Goal: Feedback & Contribution: Submit feedback/report problem

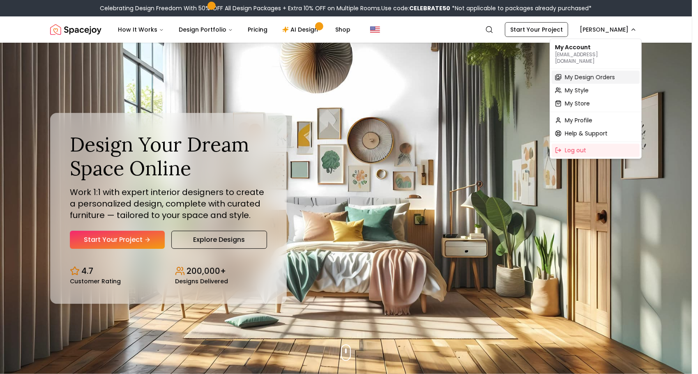
click at [598, 73] on span "My Design Orders" at bounding box center [590, 77] width 50 height 8
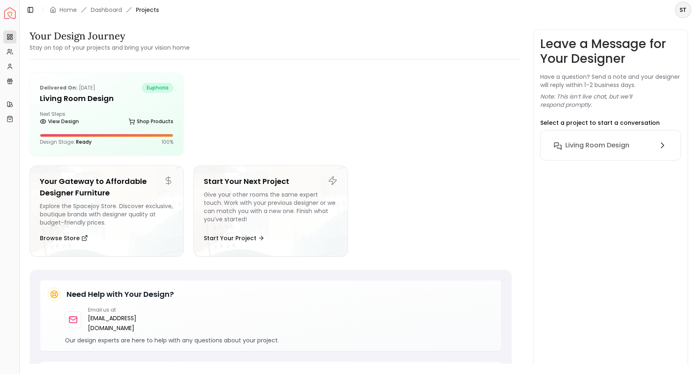
click at [113, 109] on div "Delivered on: [DATE] euphoria Living Room design Next Steps: View Design Shop P…" at bounding box center [106, 114] width 153 height 82
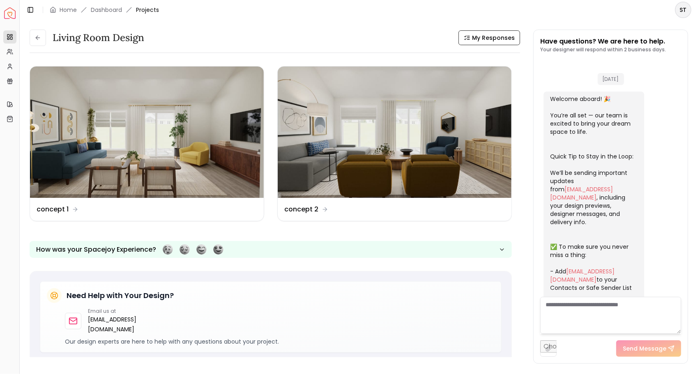
scroll to position [355, 0]
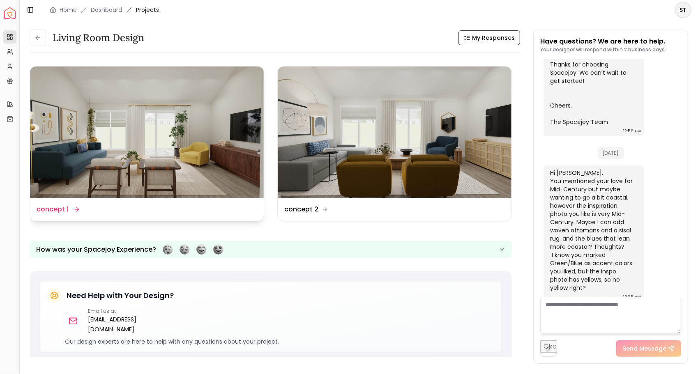
click at [161, 137] on img at bounding box center [147, 132] width 234 height 131
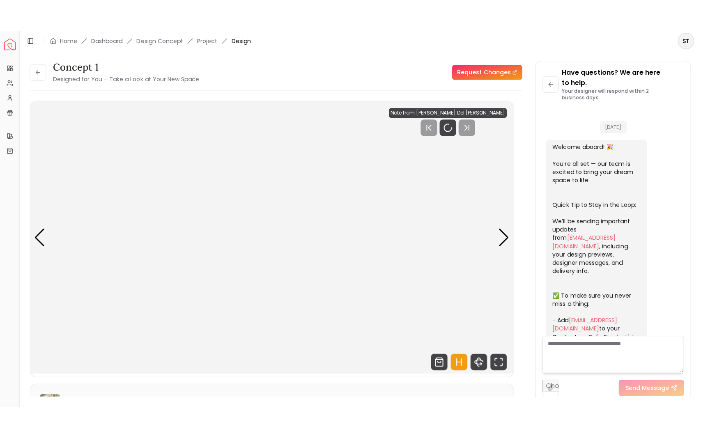
scroll to position [365, 0]
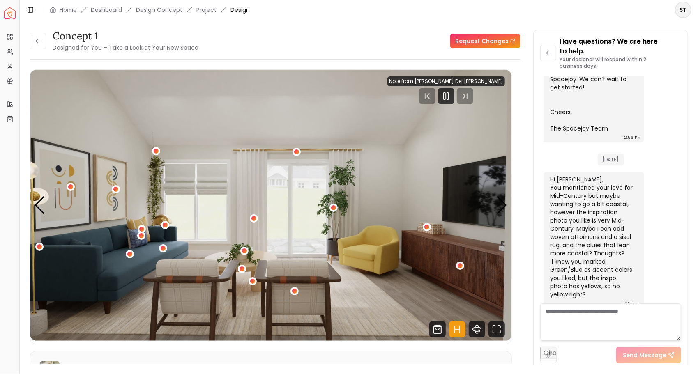
click at [498, 84] on div "Note from [PERSON_NAME] Del [PERSON_NAME]" at bounding box center [446, 81] width 118 height 10
click at [483, 82] on div "Note from Tina Martin Del Campo" at bounding box center [446, 81] width 118 height 10
click at [500, 83] on div "Note from Tina Martin Del Campo" at bounding box center [446, 81] width 118 height 10
click at [72, 185] on div "1 / 4" at bounding box center [70, 186] width 5 height 5
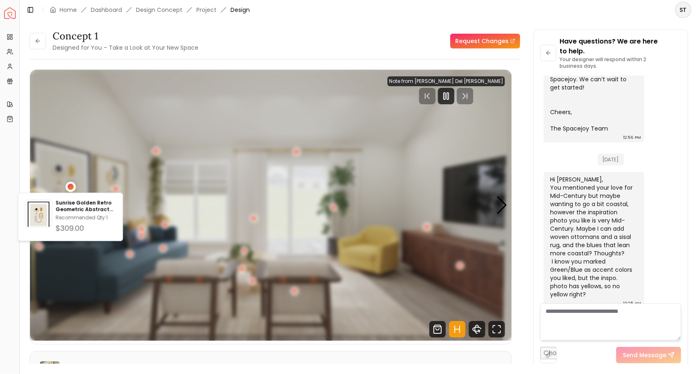
click at [123, 127] on img "1 / 4" at bounding box center [271, 205] width 482 height 271
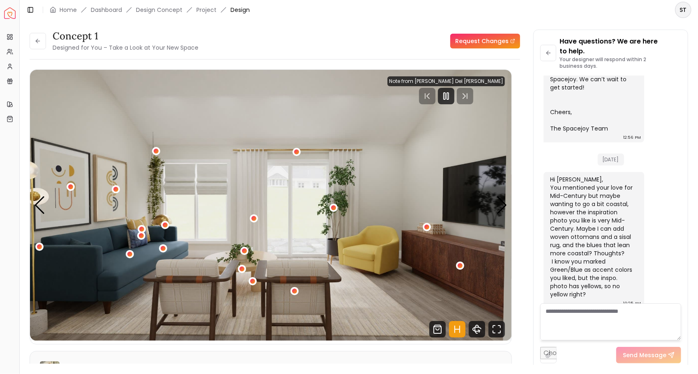
click at [130, 254] on div "1 / 4" at bounding box center [129, 254] width 5 height 5
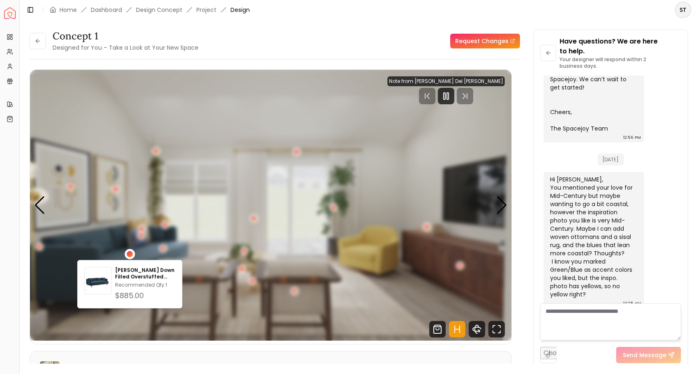
click at [206, 168] on img "1 / 4" at bounding box center [271, 205] width 482 height 271
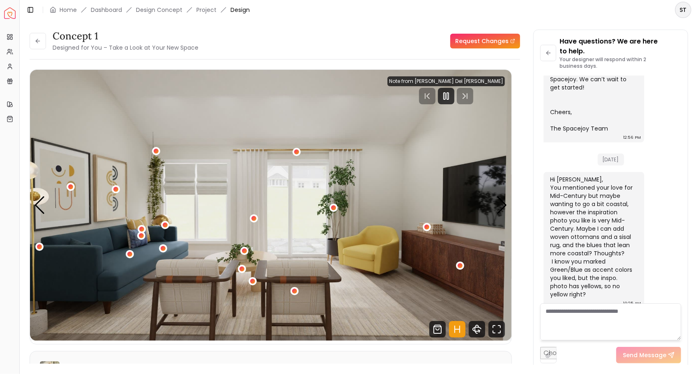
click at [141, 236] on div "1 / 4" at bounding box center [141, 235] width 5 height 5
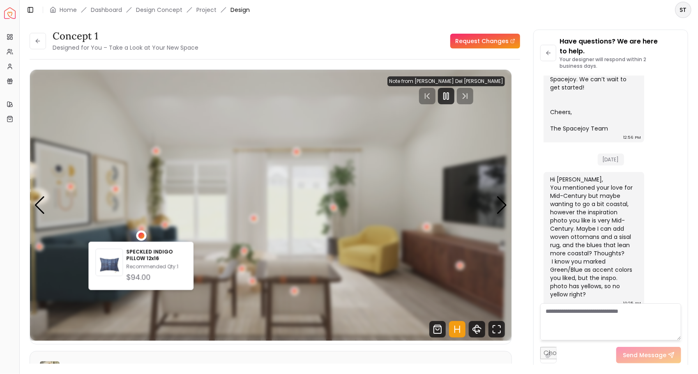
click at [180, 117] on img "1 / 4" at bounding box center [271, 205] width 482 height 271
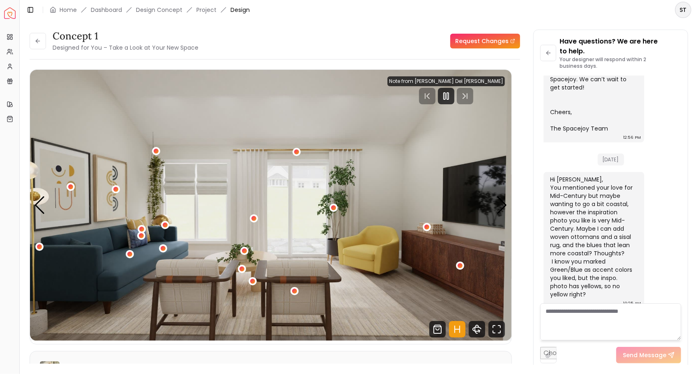
click at [141, 229] on div "1 / 4" at bounding box center [141, 229] width 5 height 5
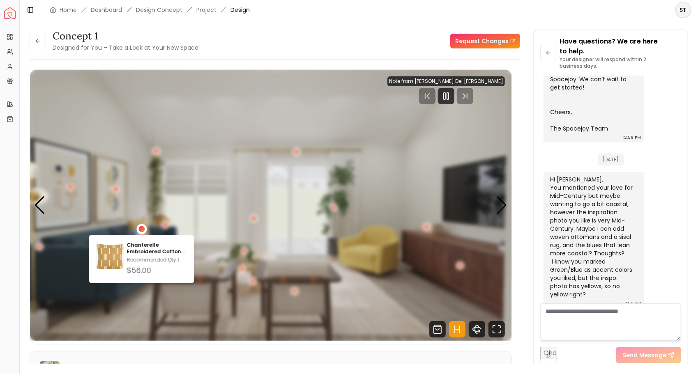
click at [113, 294] on img "1 / 4" at bounding box center [271, 205] width 482 height 271
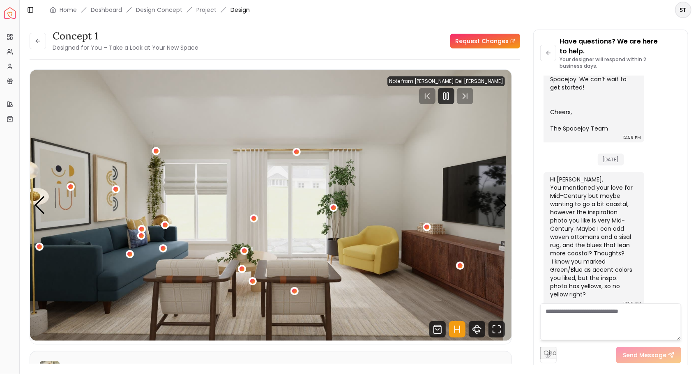
click at [165, 225] on div "1 / 4" at bounding box center [165, 225] width 5 height 5
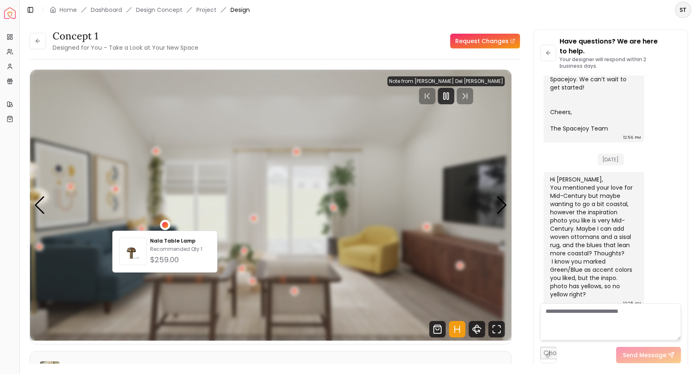
click at [104, 282] on img "1 / 4" at bounding box center [271, 205] width 482 height 271
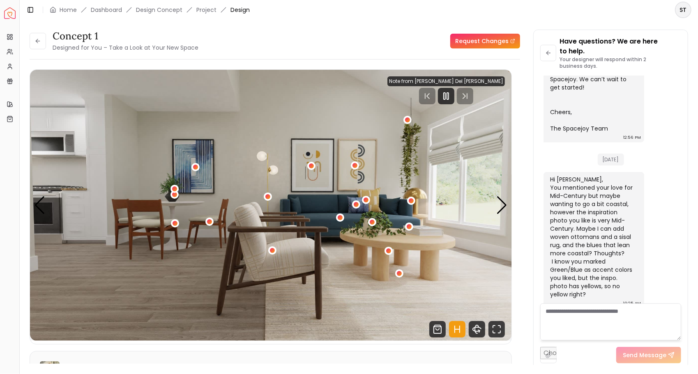
click at [172, 223] on div "2 / 4" at bounding box center [175, 223] width 8 height 8
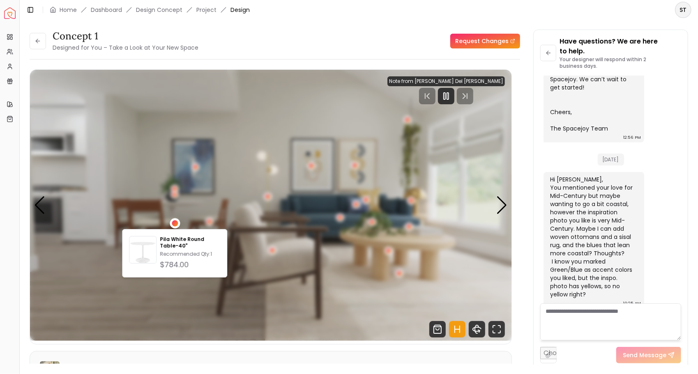
click at [52, 290] on img "2 / 4" at bounding box center [271, 205] width 482 height 271
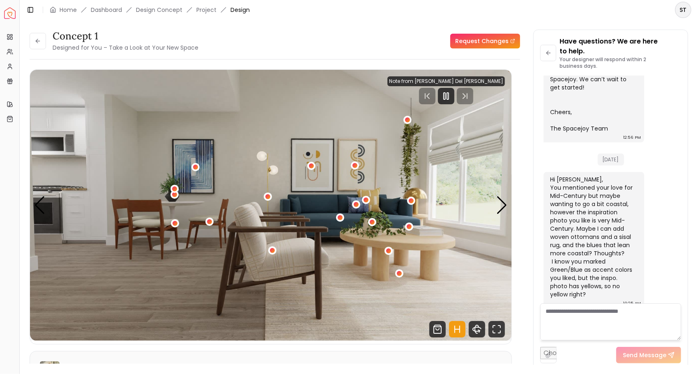
click at [207, 221] on div "2 / 4" at bounding box center [209, 221] width 5 height 5
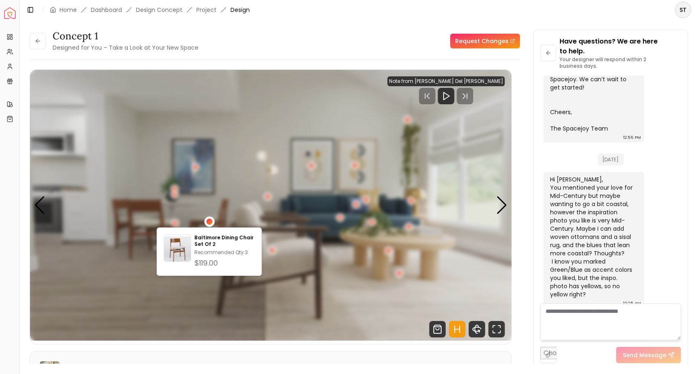
click at [238, 308] on img "2 / 4" at bounding box center [271, 205] width 482 height 271
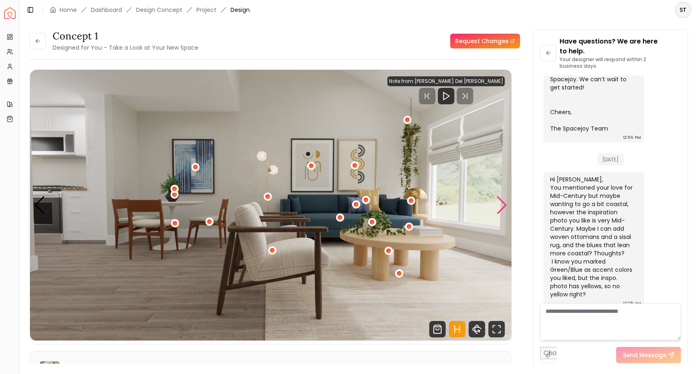
click at [500, 208] on div "Next slide" at bounding box center [501, 205] width 11 height 18
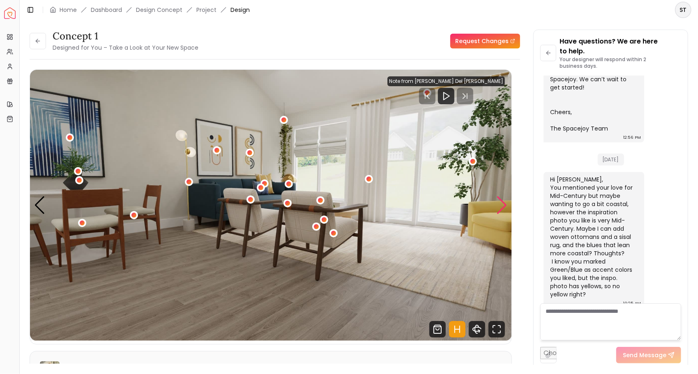
click at [503, 211] on div "Next slide" at bounding box center [501, 205] width 11 height 18
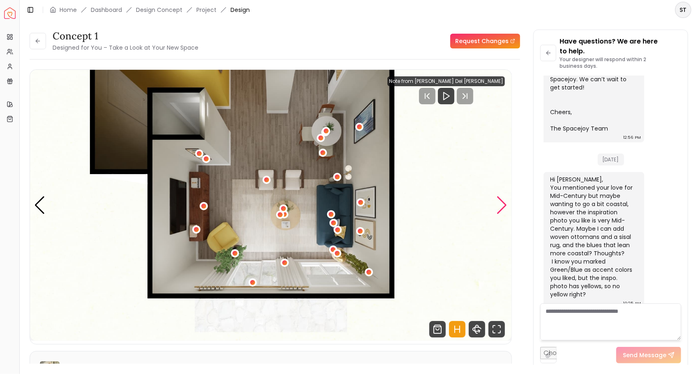
click at [203, 206] on div "4 / 4" at bounding box center [203, 206] width 5 height 5
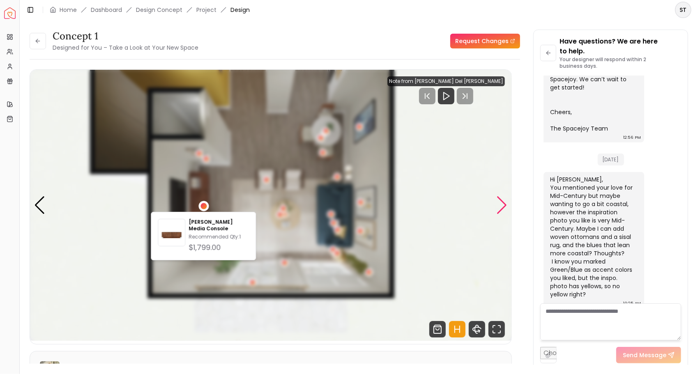
click at [277, 147] on img "4 / 4" at bounding box center [271, 205] width 482 height 271
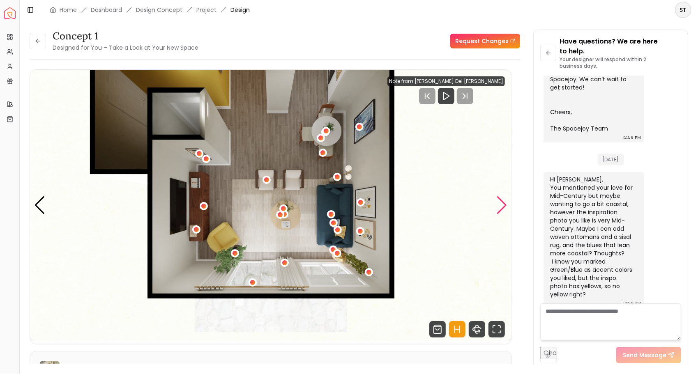
click at [267, 180] on div "4 / 4" at bounding box center [266, 179] width 5 height 5
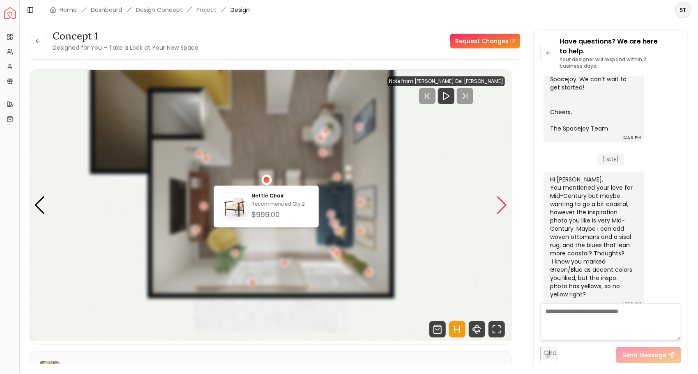
click at [276, 139] on img "4 / 4" at bounding box center [271, 205] width 482 height 271
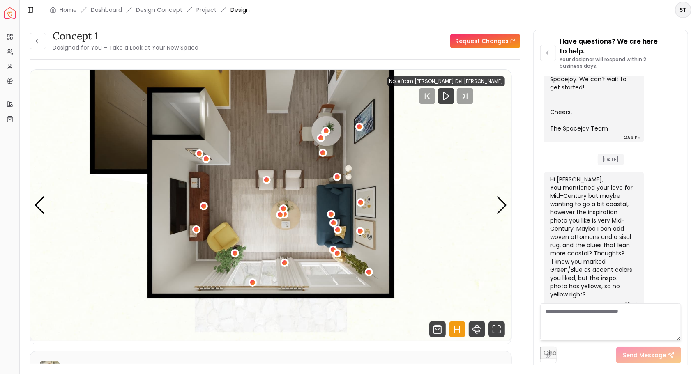
click at [329, 210] on button "4 / 4" at bounding box center [331, 214] width 8 height 8
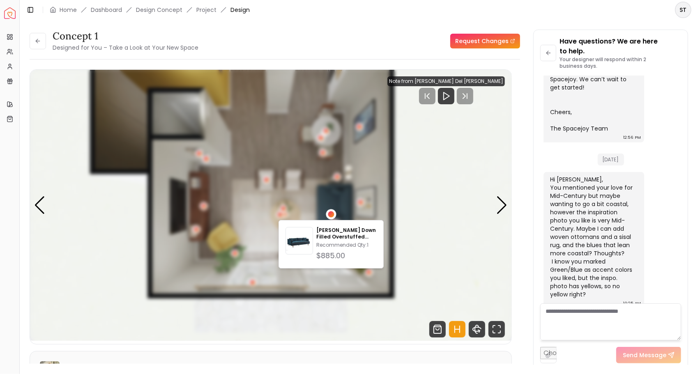
click at [452, 218] on img "4 / 4" at bounding box center [271, 205] width 482 height 271
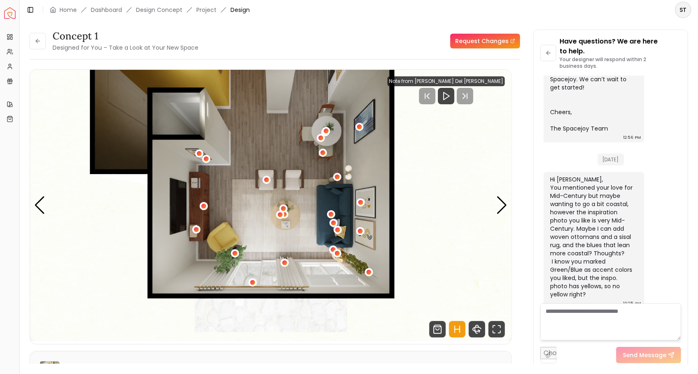
click at [284, 263] on div "4 / 4" at bounding box center [284, 262] width 5 height 5
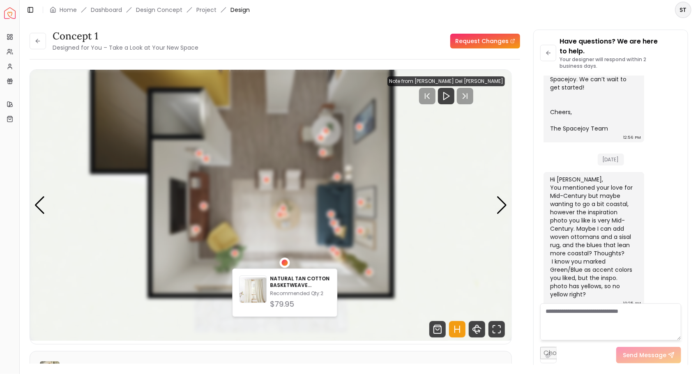
click at [422, 190] on img "4 / 4" at bounding box center [271, 205] width 482 height 271
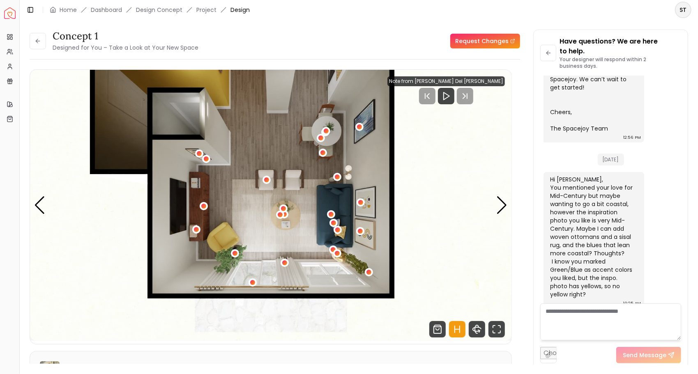
click at [323, 152] on div "4 / 4" at bounding box center [322, 152] width 5 height 5
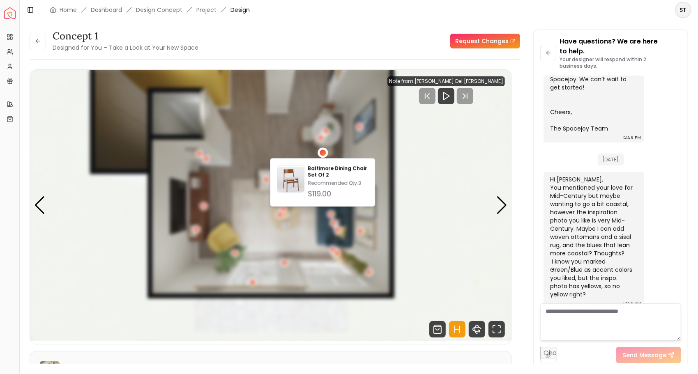
click at [273, 129] on img "4 / 4" at bounding box center [271, 205] width 482 height 271
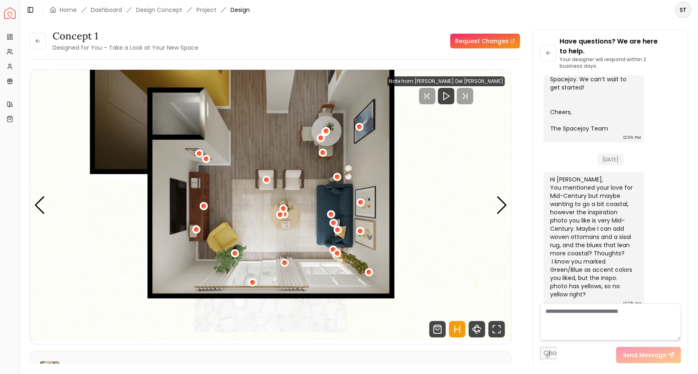
click at [319, 138] on div "4 / 4" at bounding box center [320, 138] width 5 height 5
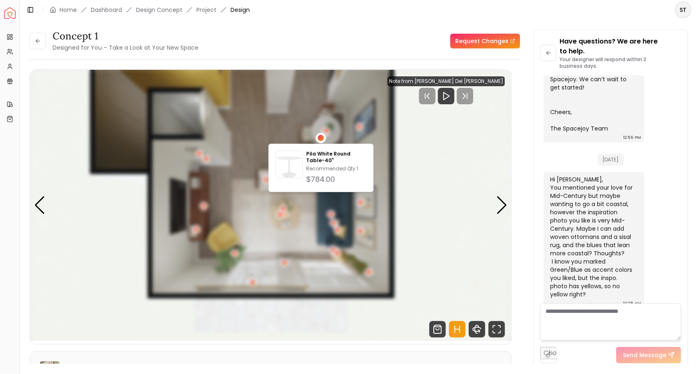
click at [463, 228] on img "4 / 4" at bounding box center [271, 205] width 482 height 271
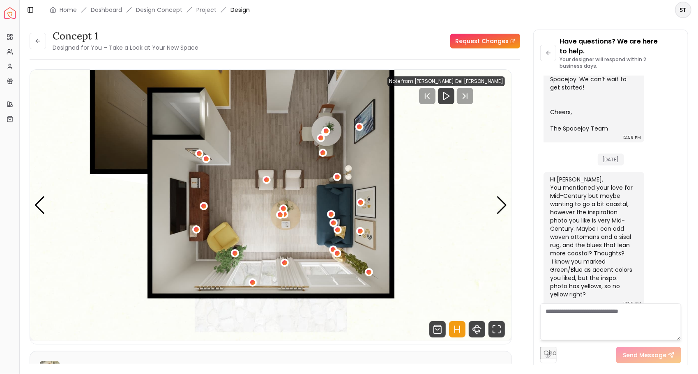
click at [266, 146] on img "4 / 4" at bounding box center [271, 205] width 482 height 271
click at [266, 179] on div "4 / 4" at bounding box center [266, 179] width 5 height 5
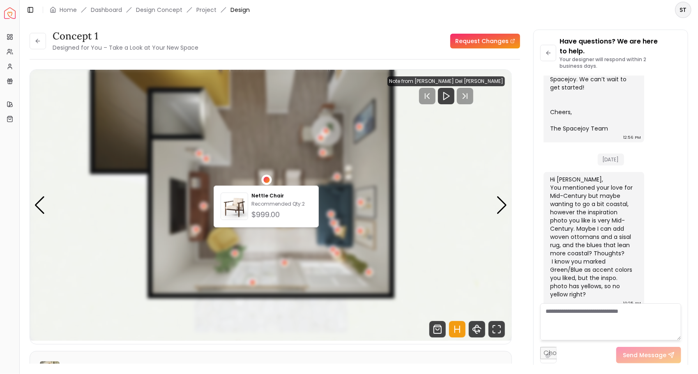
click at [283, 144] on img "4 / 4" at bounding box center [271, 205] width 482 height 271
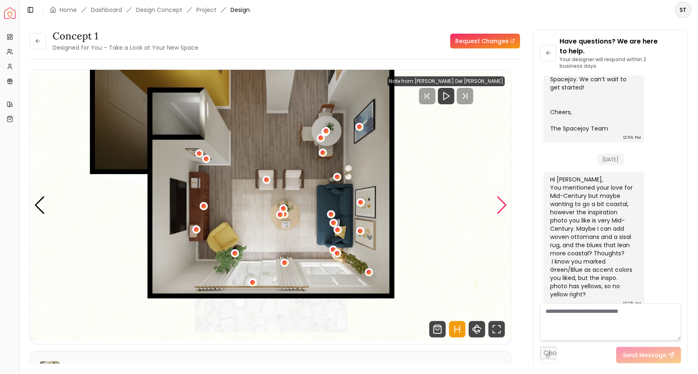
click at [503, 209] on div "Next slide" at bounding box center [501, 205] width 11 height 18
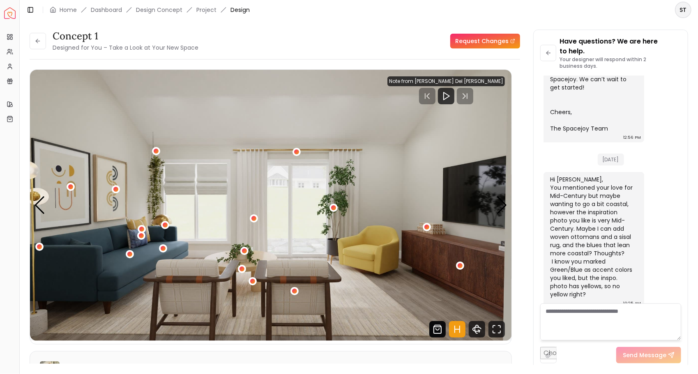
click at [442, 331] on icon "Shop Products from this design" at bounding box center [437, 329] width 16 height 16
click at [482, 335] on icon "360 View" at bounding box center [477, 329] width 16 height 16
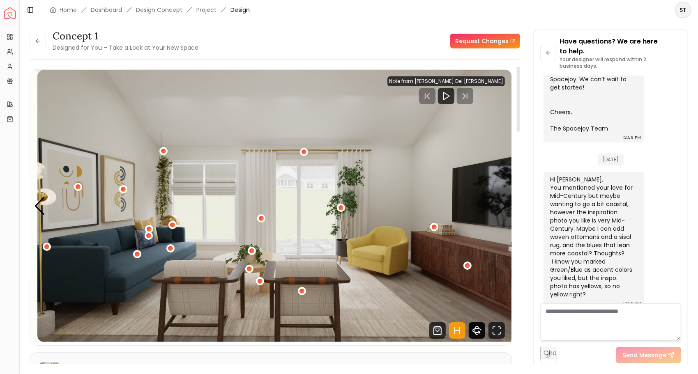
scroll to position [293, 0]
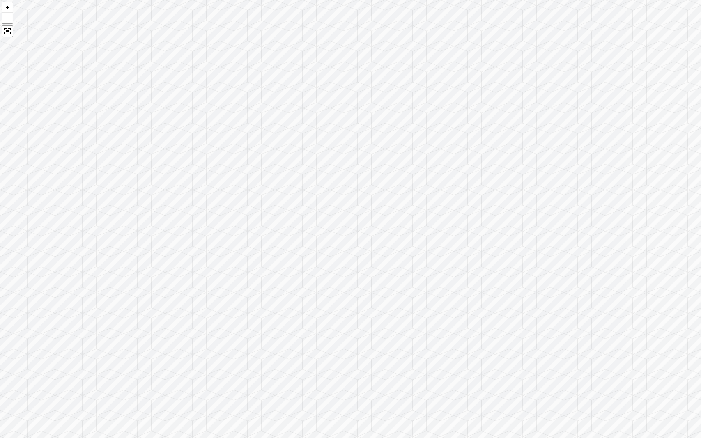
click at [12, 37] on div at bounding box center [350, 219] width 701 height 438
click at [9, 36] on div at bounding box center [8, 31] width 12 height 12
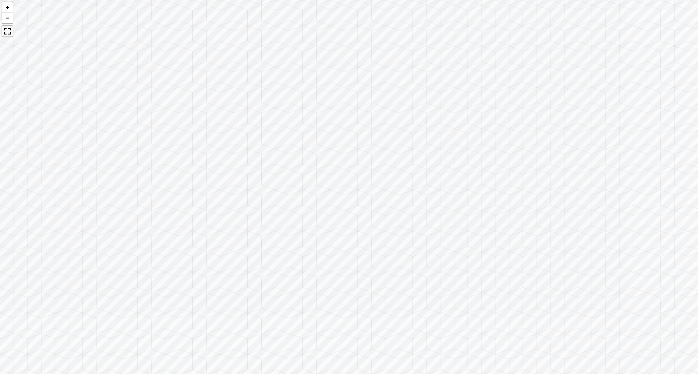
scroll to position [365, 0]
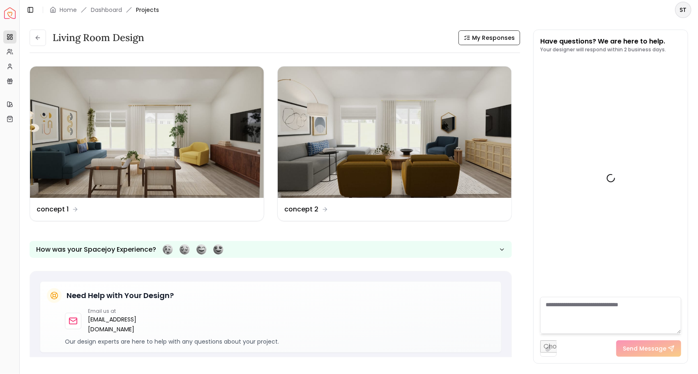
scroll to position [355, 0]
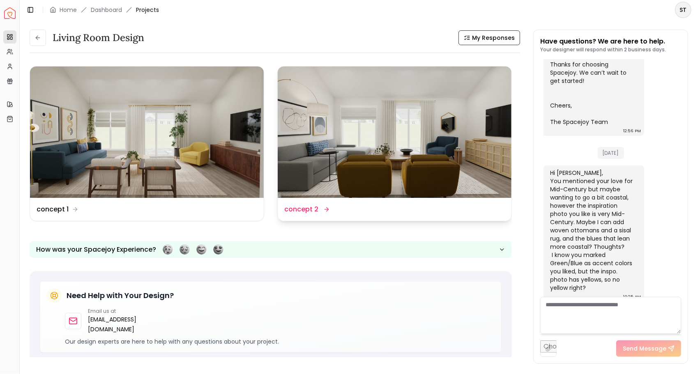
click at [419, 154] on img at bounding box center [395, 132] width 234 height 131
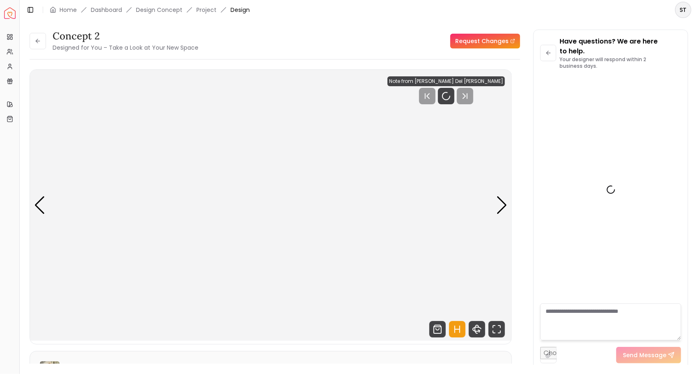
scroll to position [365, 0]
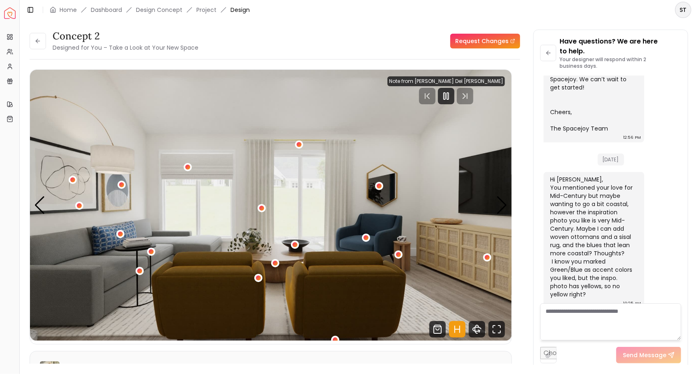
click at [149, 252] on div "1 / 5" at bounding box center [151, 251] width 5 height 5
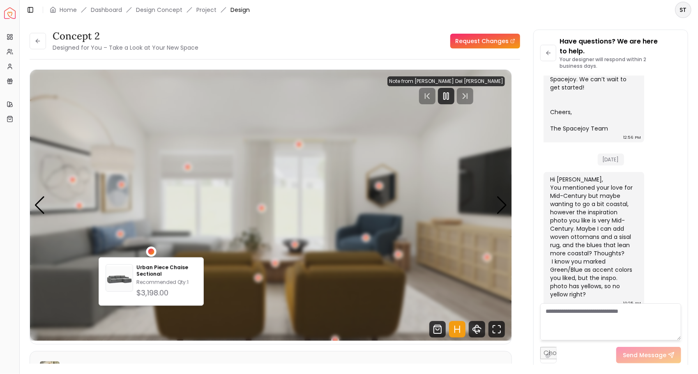
click at [190, 107] on img "1 / 5" at bounding box center [271, 205] width 482 height 271
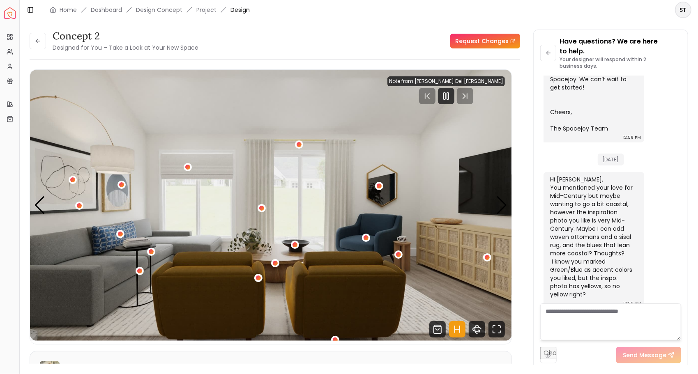
click at [476, 242] on img "1 / 5" at bounding box center [271, 205] width 482 height 271
click at [486, 257] on div "1 / 5" at bounding box center [487, 257] width 5 height 5
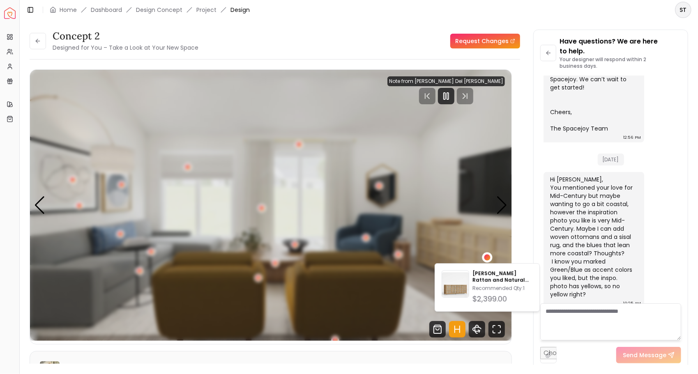
click at [411, 140] on img "1 / 5" at bounding box center [271, 205] width 482 height 271
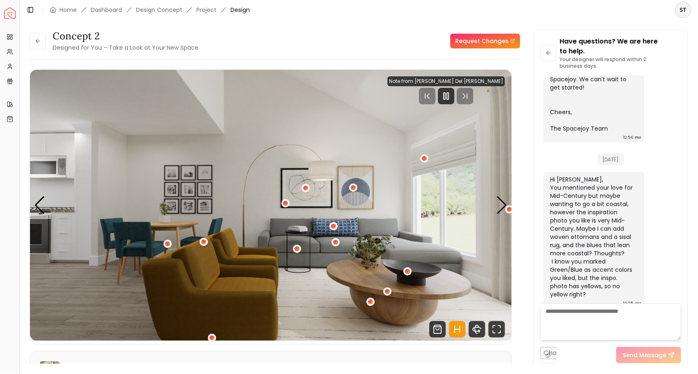
click at [499, 85] on div "Note from Tina Martin Del Campo" at bounding box center [446, 81] width 118 height 10
click at [464, 80] on div "Note from Tina Martin Del Campo" at bounding box center [446, 81] width 118 height 10
click at [451, 100] on icon "Pause" at bounding box center [446, 96] width 10 height 10
click at [451, 99] on icon "Play" at bounding box center [446, 96] width 10 height 10
click at [509, 209] on div "2 / 5" at bounding box center [509, 209] width 5 height 5
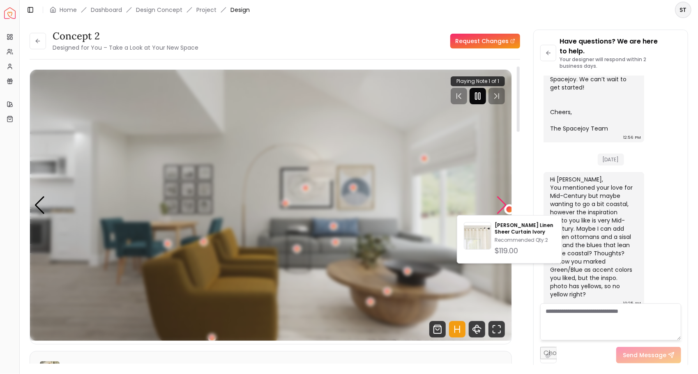
click at [504, 205] on div "Next slide" at bounding box center [501, 205] width 11 height 18
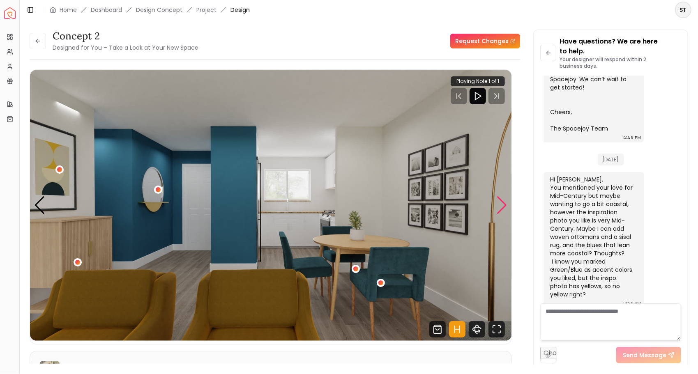
click at [77, 263] on div "3 / 5" at bounding box center [77, 262] width 5 height 5
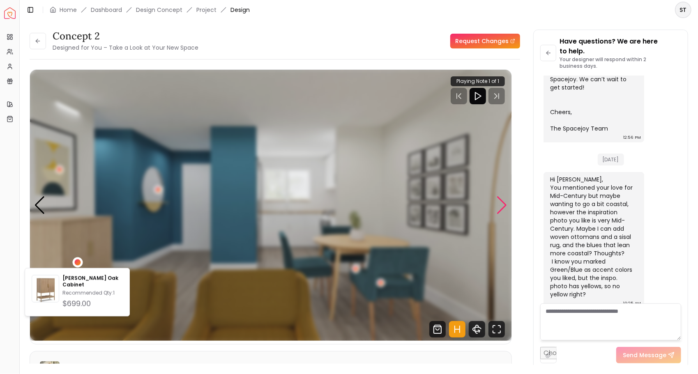
click at [95, 194] on img "3 / 5" at bounding box center [271, 205] width 482 height 271
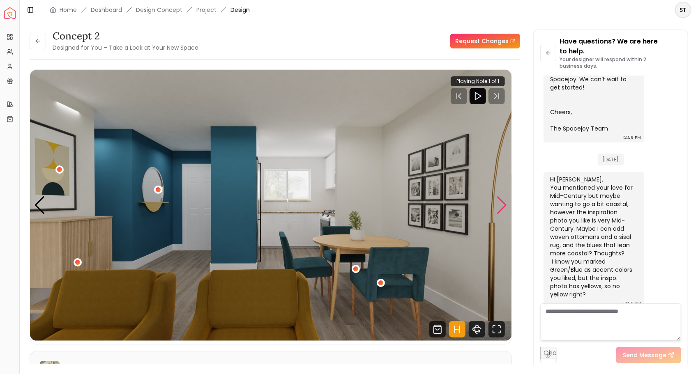
click at [76, 264] on div "3 / 5" at bounding box center [77, 262] width 5 height 5
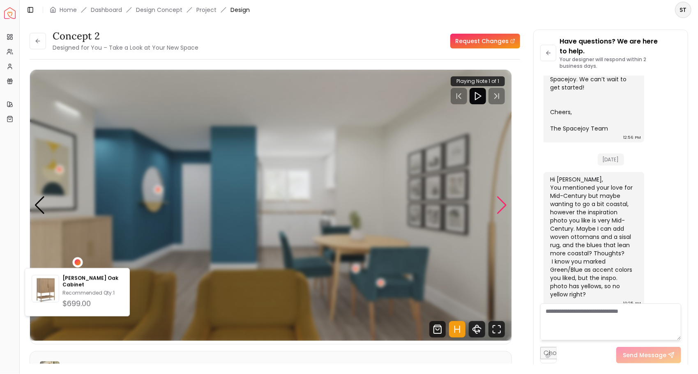
click at [82, 186] on img "3 / 5" at bounding box center [271, 205] width 482 height 271
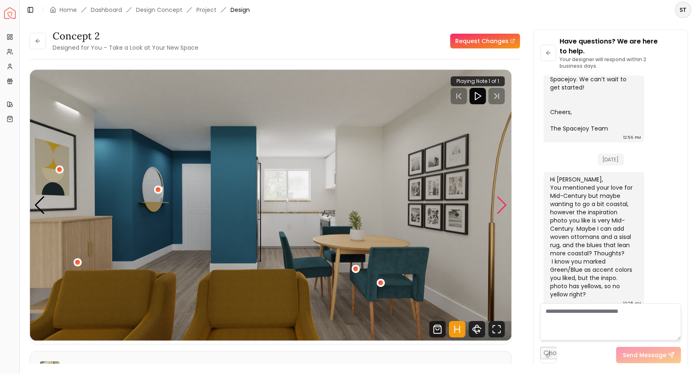
click at [159, 189] on div "3 / 5" at bounding box center [158, 189] width 5 height 5
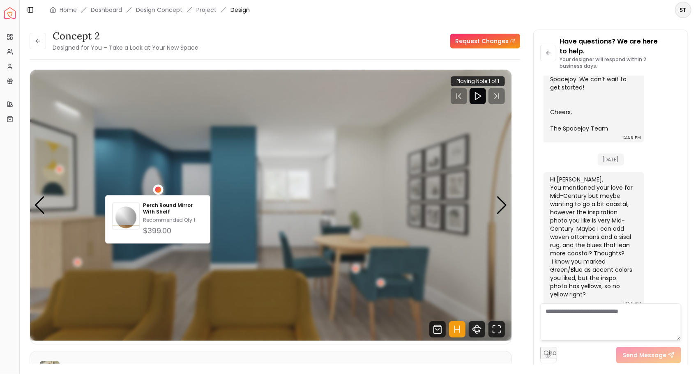
click at [232, 55] on div "concept 2 Designed for You – Take a Look at Your New Space Request Changes conc…" at bounding box center [275, 200] width 491 height 341
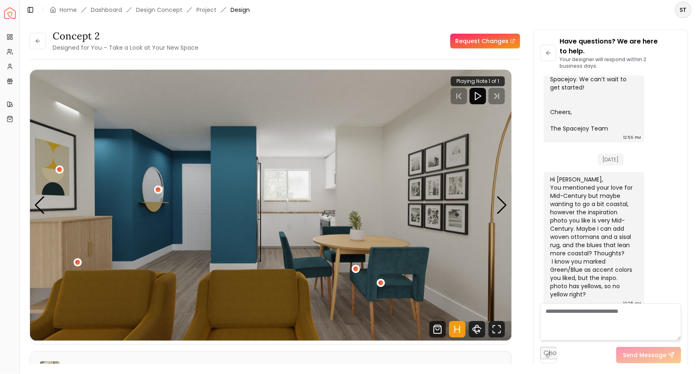
click at [503, 210] on div "Next slide" at bounding box center [501, 205] width 11 height 18
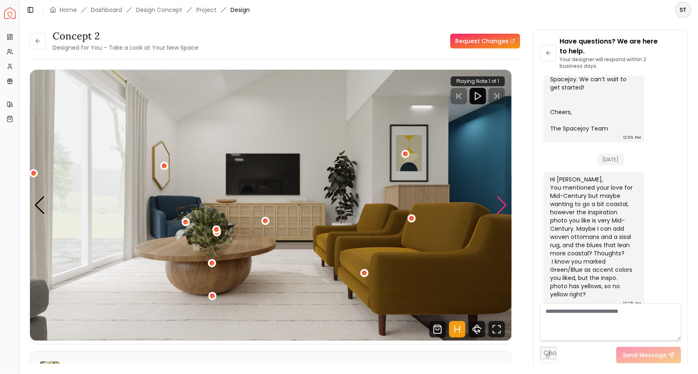
click at [362, 272] on div "4 / 5" at bounding box center [364, 273] width 5 height 5
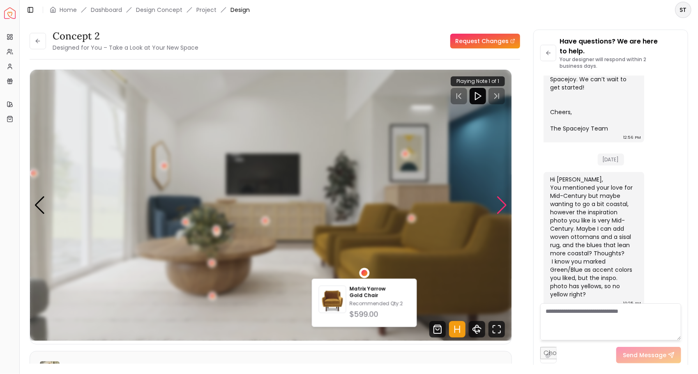
click at [277, 314] on img "4 / 5" at bounding box center [271, 205] width 482 height 271
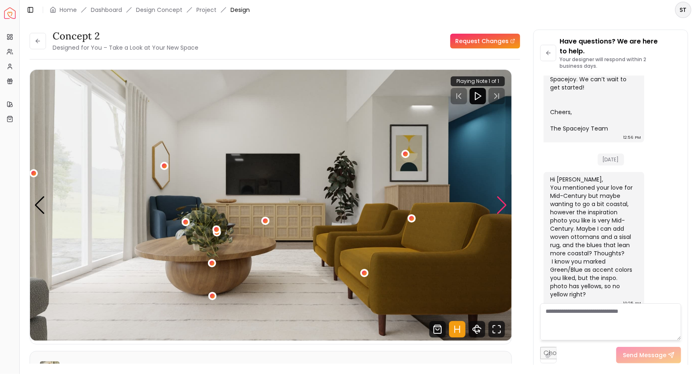
click at [210, 263] on div "4 / 5" at bounding box center [212, 263] width 5 height 5
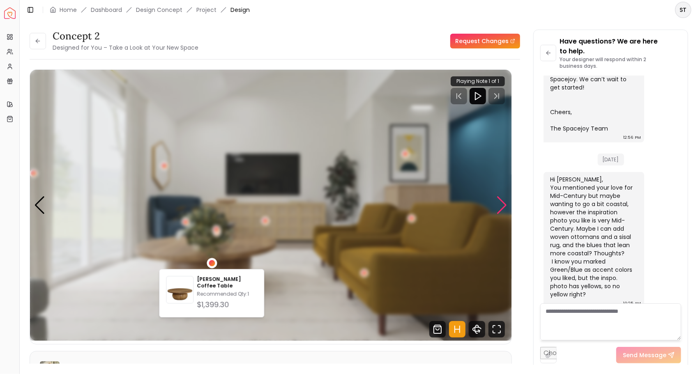
click at [127, 316] on img "4 / 5" at bounding box center [271, 205] width 482 height 271
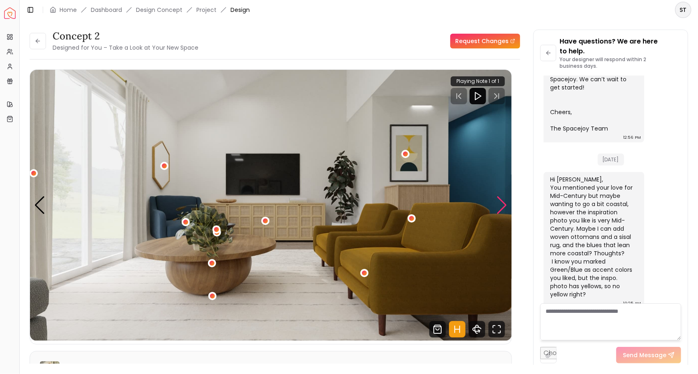
click at [265, 221] on div "4 / 5" at bounding box center [265, 221] width 5 height 5
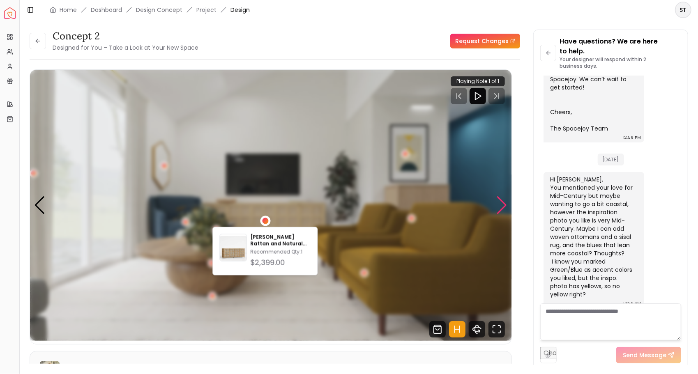
click at [186, 327] on img "4 / 5" at bounding box center [271, 205] width 482 height 271
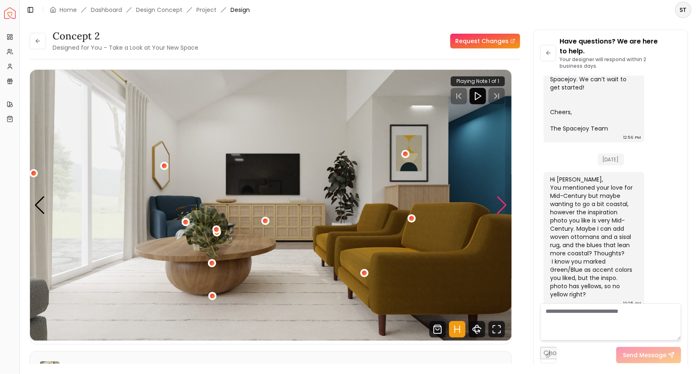
click at [503, 211] on div "Next slide" at bounding box center [501, 205] width 11 height 18
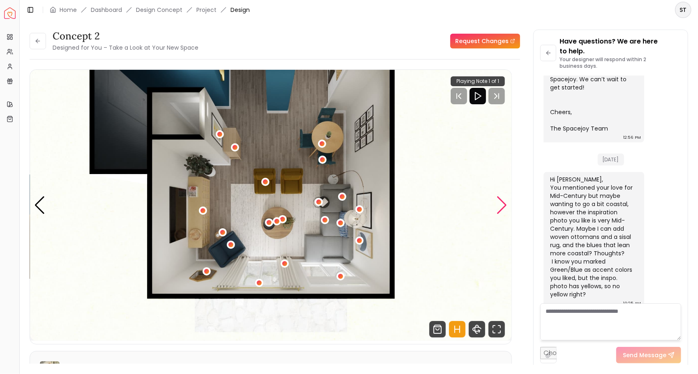
click at [323, 145] on div "5 / 5" at bounding box center [322, 143] width 5 height 5
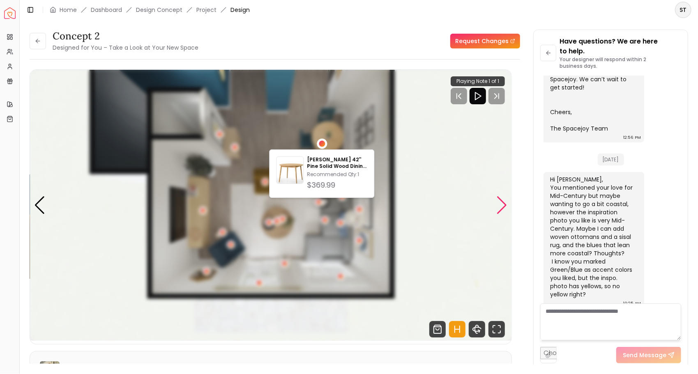
click at [288, 106] on img "5 / 5" at bounding box center [271, 205] width 482 height 271
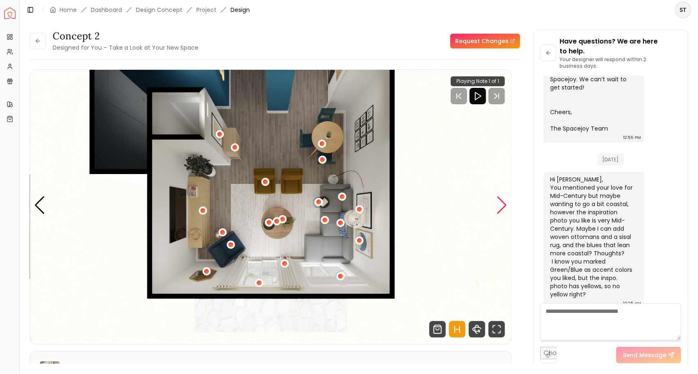
click at [322, 159] on div "5 / 5" at bounding box center [322, 159] width 5 height 5
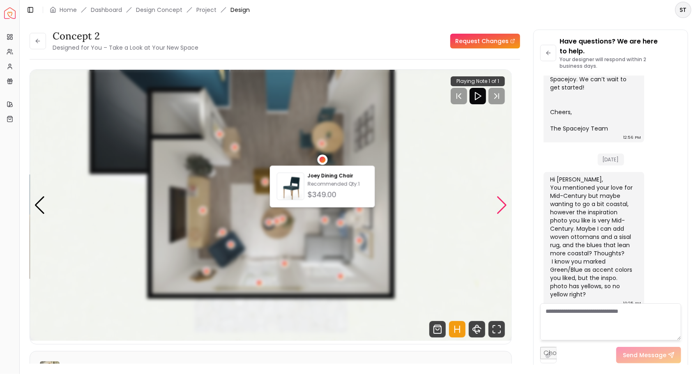
click at [285, 122] on img "5 / 5" at bounding box center [271, 205] width 482 height 271
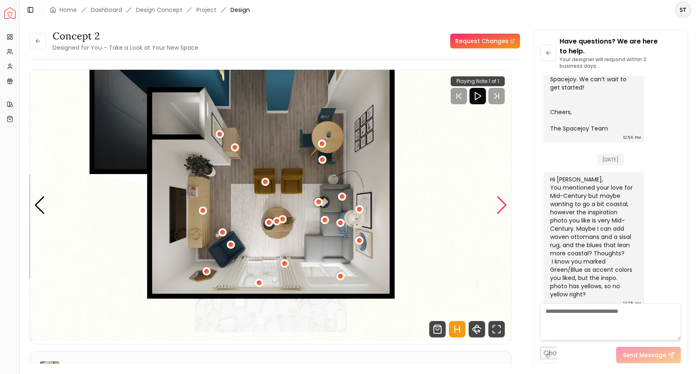
click at [502, 206] on div "Next slide" at bounding box center [501, 205] width 11 height 18
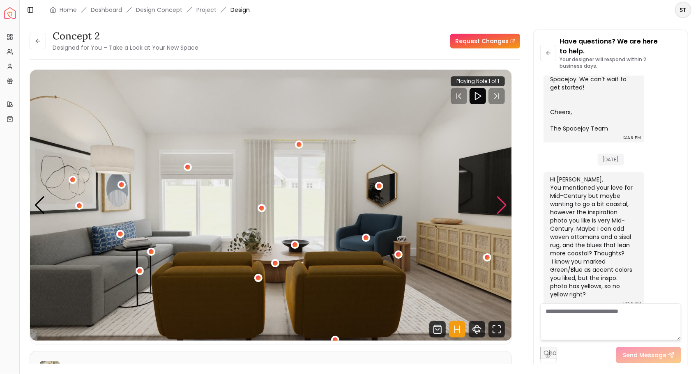
click at [506, 210] on div "Next slide" at bounding box center [501, 205] width 11 height 18
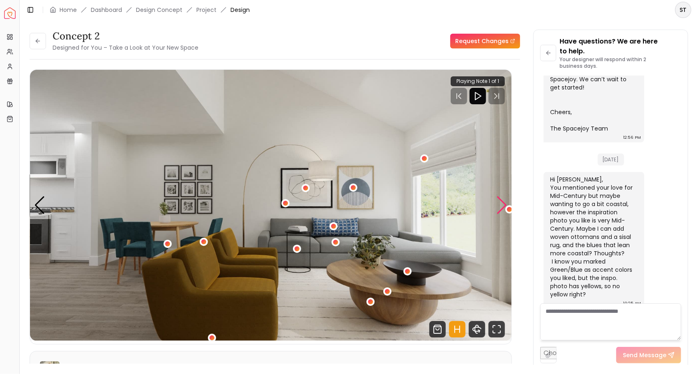
click at [371, 302] on div "2 / 5" at bounding box center [370, 302] width 5 height 5
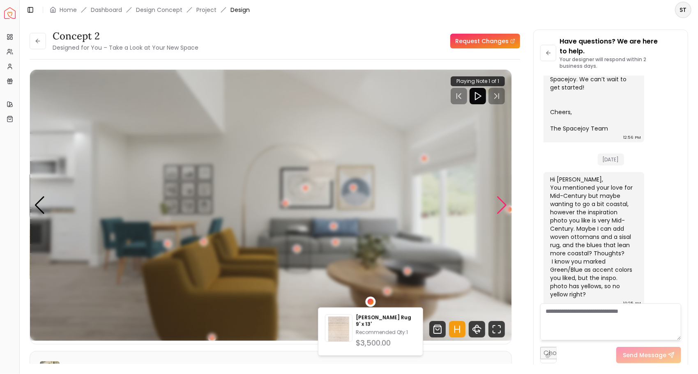
click at [458, 281] on img "2 / 5" at bounding box center [271, 205] width 482 height 271
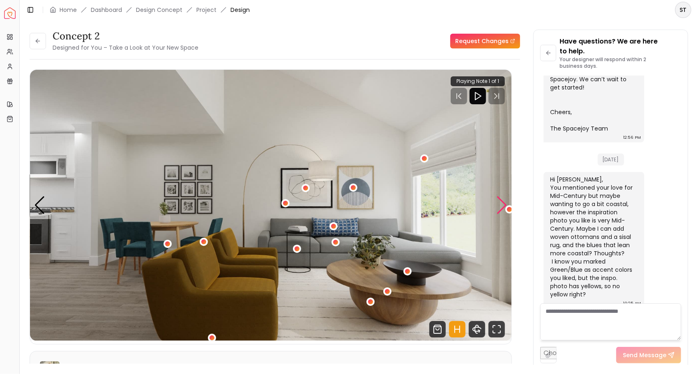
click at [390, 291] on div "2 / 5" at bounding box center [387, 292] width 8 height 8
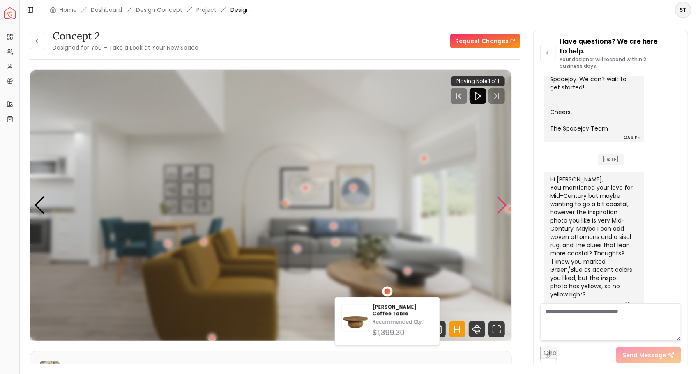
click at [469, 226] on img "2 / 5" at bounding box center [271, 205] width 482 height 271
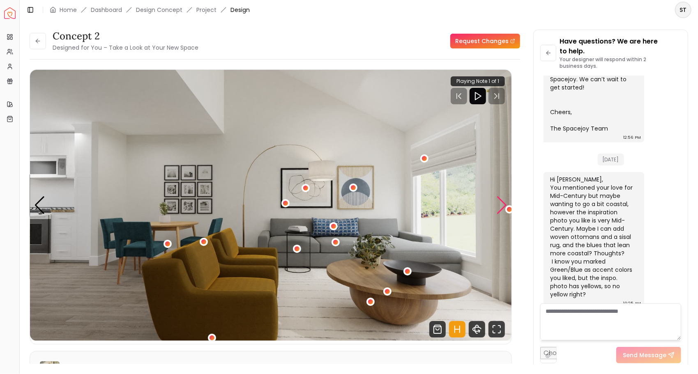
click at [353, 187] on div "2 / 5" at bounding box center [353, 187] width 5 height 5
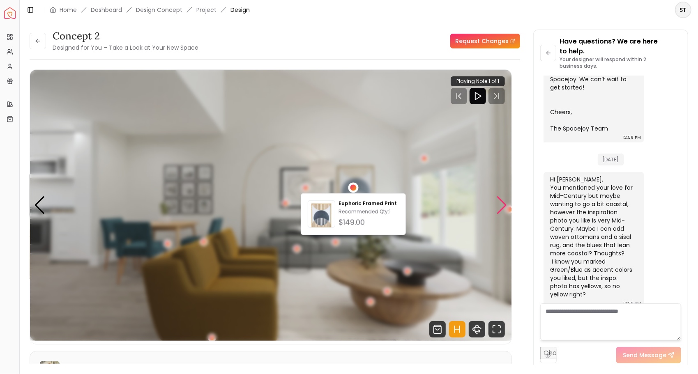
click at [398, 161] on img "2 / 5" at bounding box center [271, 205] width 482 height 271
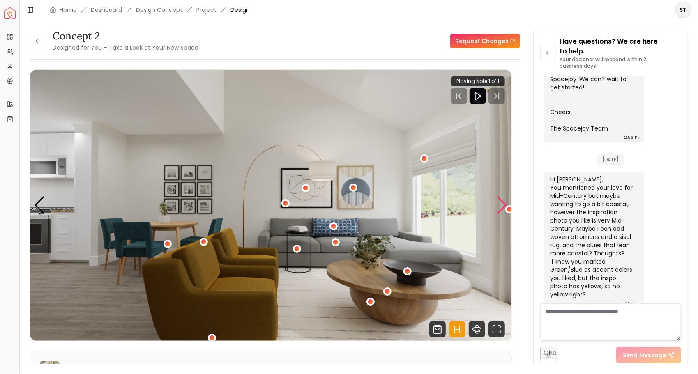
click at [500, 210] on div "Next slide" at bounding box center [501, 205] width 11 height 18
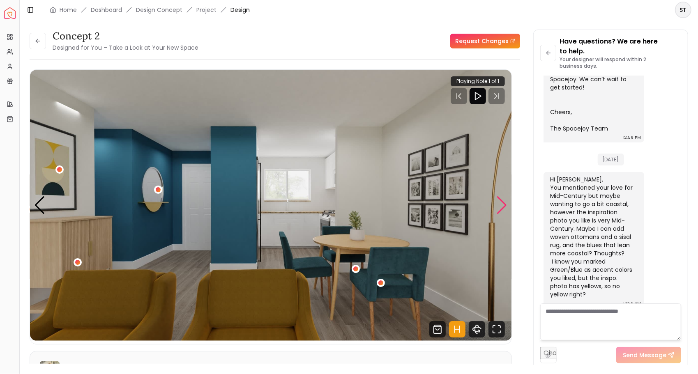
click at [500, 330] on icon "Fullscreen" at bounding box center [497, 329] width 16 height 16
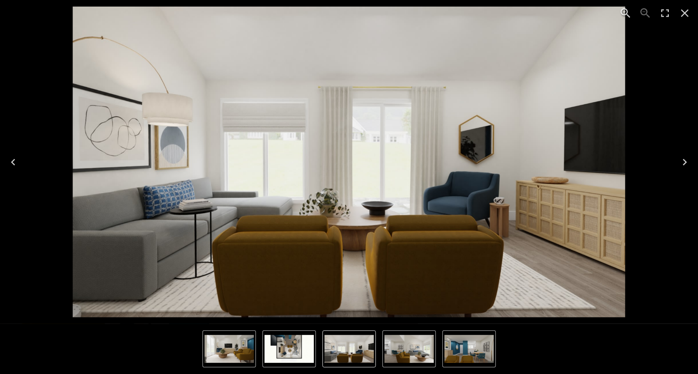
click at [682, 164] on icon "Next" at bounding box center [684, 162] width 13 height 13
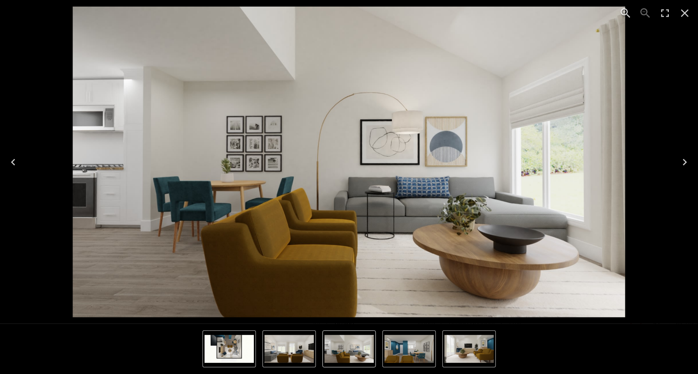
click at [684, 163] on icon "Next" at bounding box center [684, 162] width 13 height 13
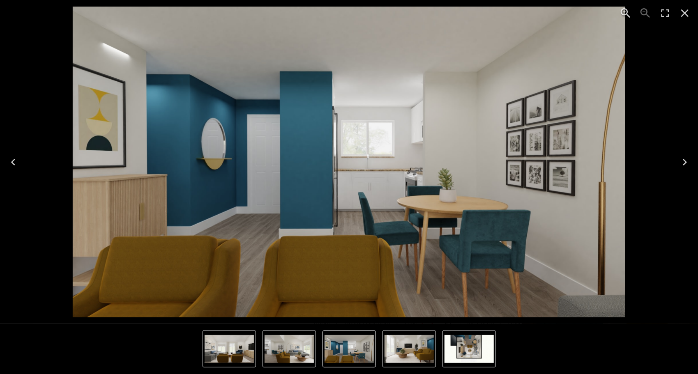
click at [682, 164] on icon "Next" at bounding box center [684, 162] width 13 height 13
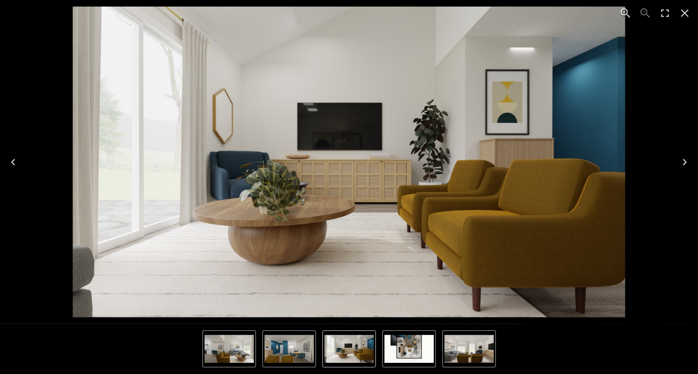
click at [683, 162] on icon "Next" at bounding box center [684, 162] width 13 height 13
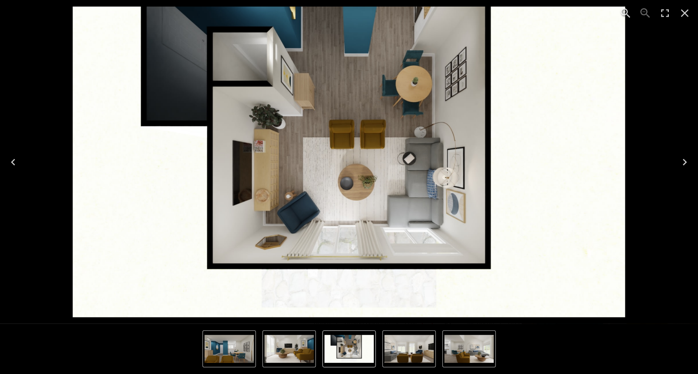
click at [683, 163] on icon "Next" at bounding box center [684, 162] width 13 height 13
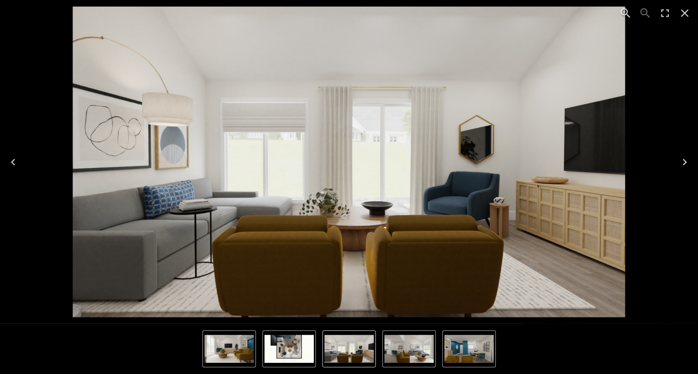
click at [684, 164] on icon "Next" at bounding box center [684, 162] width 13 height 13
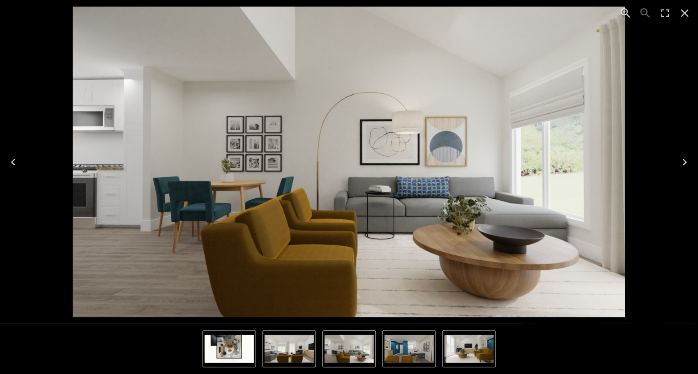
click at [684, 166] on icon "Next" at bounding box center [684, 162] width 13 height 13
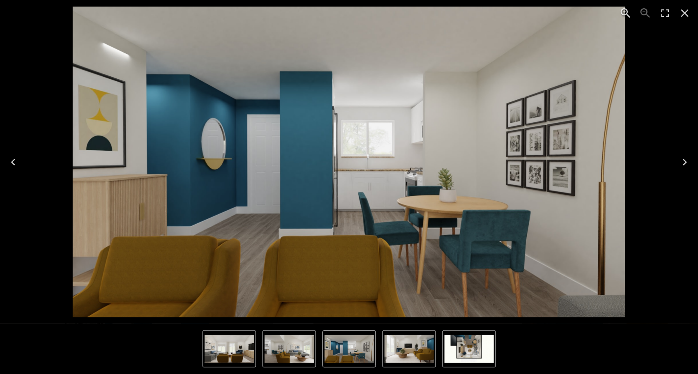
click at [686, 165] on icon "Next" at bounding box center [684, 162] width 13 height 13
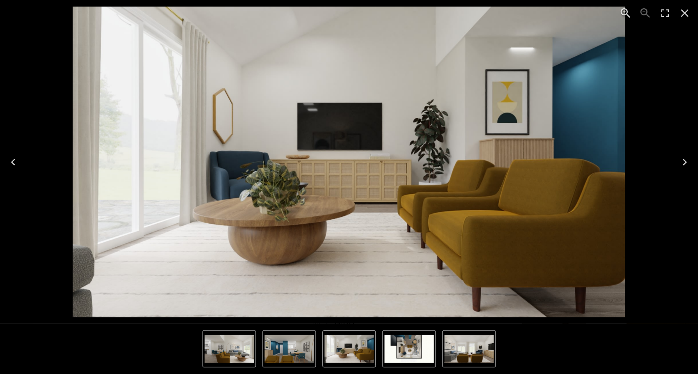
click at [687, 13] on icon "Close" at bounding box center [684, 13] width 13 height 13
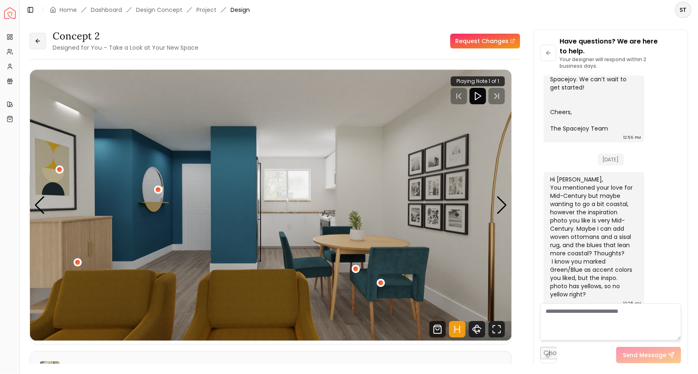
click at [43, 45] on button at bounding box center [38, 41] width 16 height 16
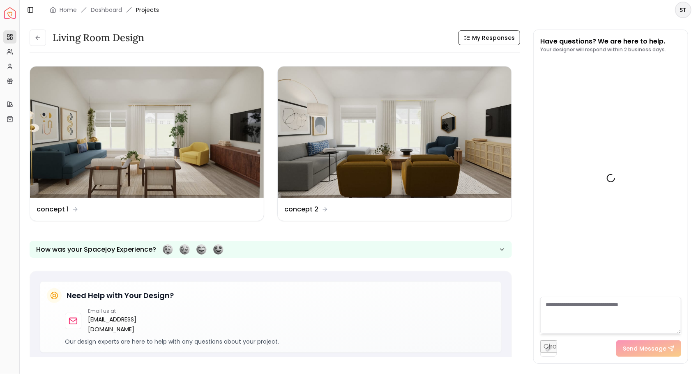
scroll to position [355, 0]
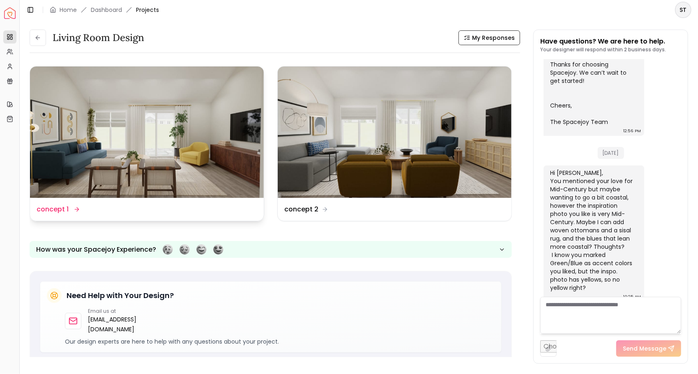
click at [196, 130] on img at bounding box center [147, 132] width 234 height 131
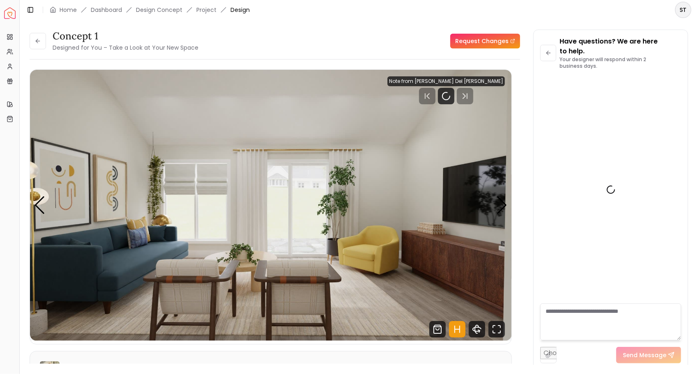
scroll to position [365, 0]
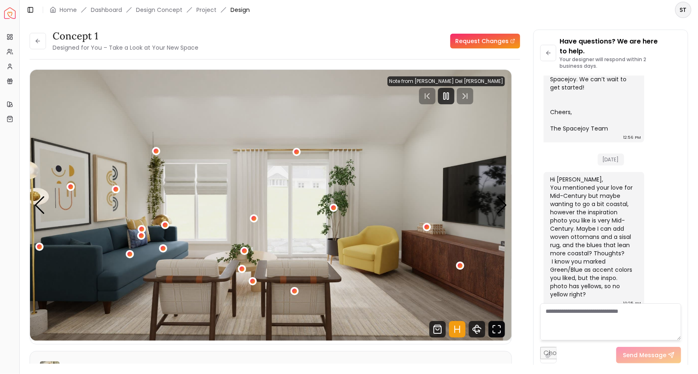
click at [501, 332] on icon "Fullscreen" at bounding box center [497, 329] width 16 height 16
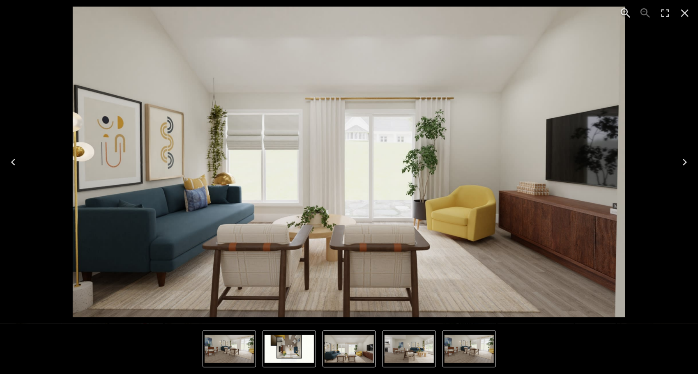
click at [174, 247] on img "1 of 4" at bounding box center [349, 162] width 553 height 311
click at [681, 163] on icon "Next" at bounding box center [684, 162] width 13 height 13
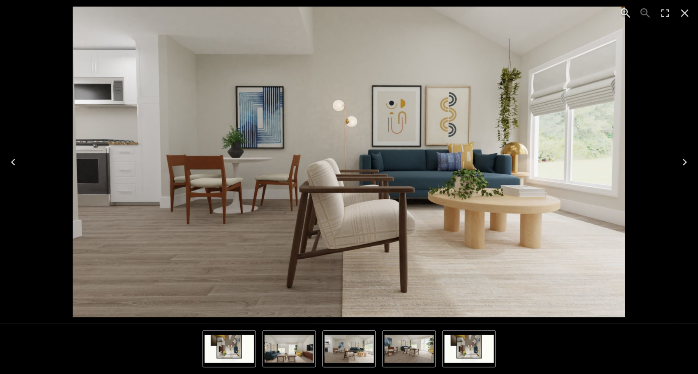
click at [682, 163] on icon "Next" at bounding box center [684, 162] width 13 height 13
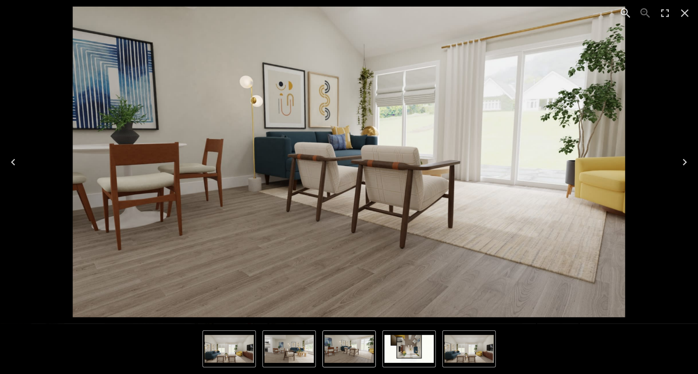
click at [682, 163] on icon "Next" at bounding box center [684, 162] width 13 height 13
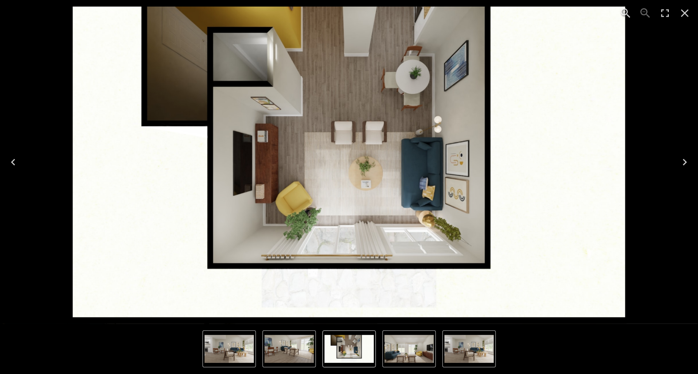
click at [686, 160] on icon "Next" at bounding box center [684, 162] width 13 height 13
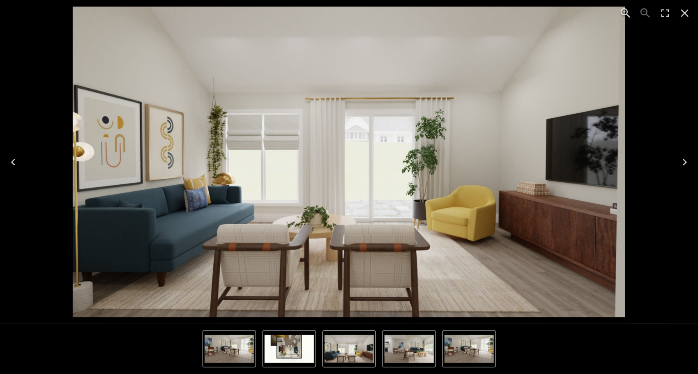
click at [685, 164] on icon "Next" at bounding box center [685, 162] width 4 height 7
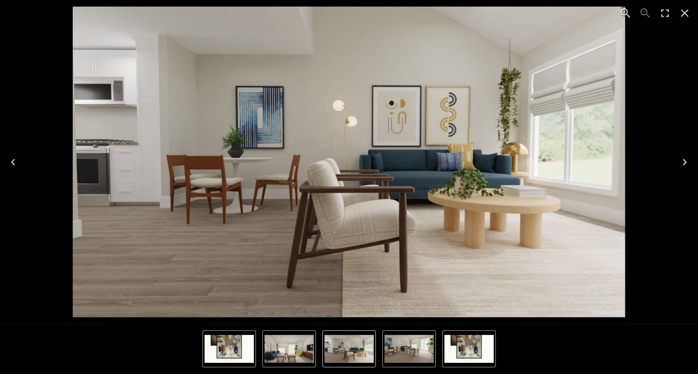
click at [14, 157] on icon "Previous" at bounding box center [13, 162] width 13 height 13
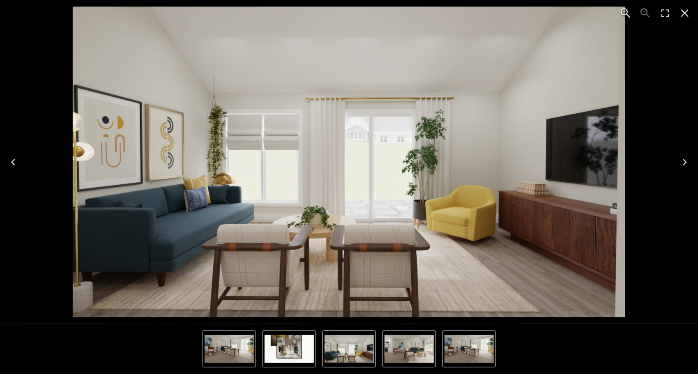
click at [686, 164] on icon "Next" at bounding box center [685, 162] width 4 height 7
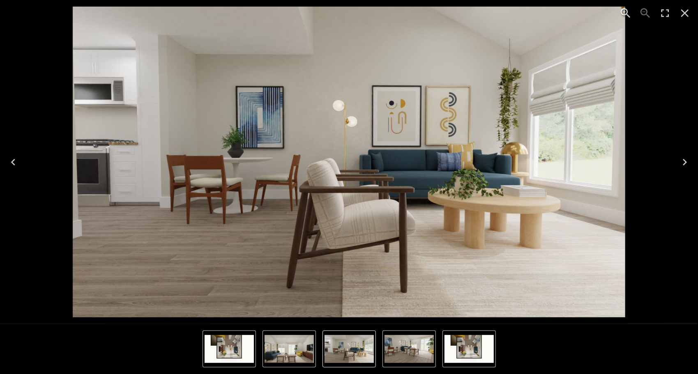
click at [686, 162] on icon "Next" at bounding box center [685, 162] width 4 height 7
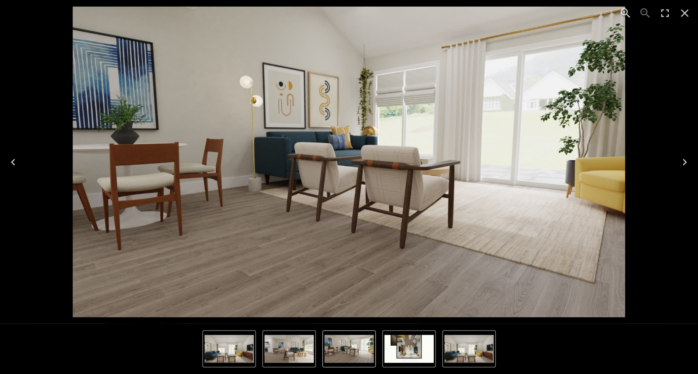
click at [687, 160] on icon "Next" at bounding box center [684, 162] width 13 height 13
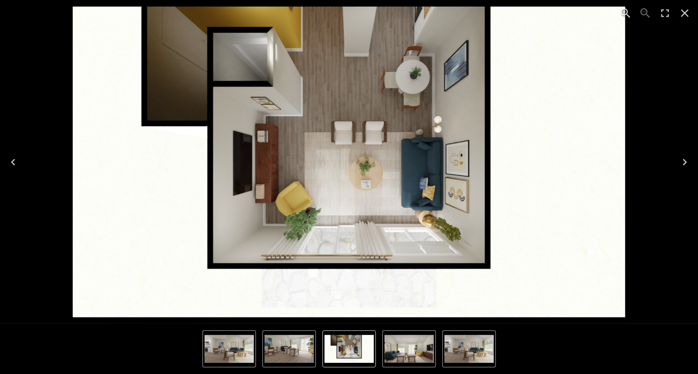
click at [686, 161] on icon "Next" at bounding box center [684, 162] width 13 height 13
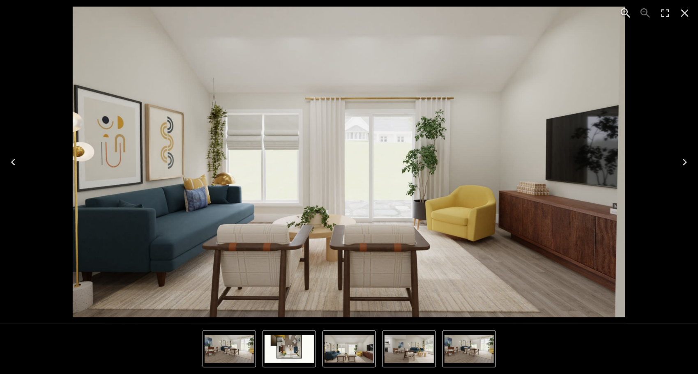
click at [686, 16] on icon "Close" at bounding box center [684, 13] width 13 height 13
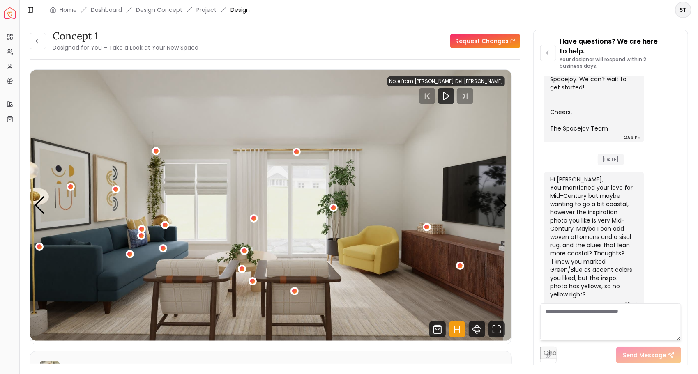
click at [236, 174] on img "1 / 4" at bounding box center [271, 205] width 482 height 271
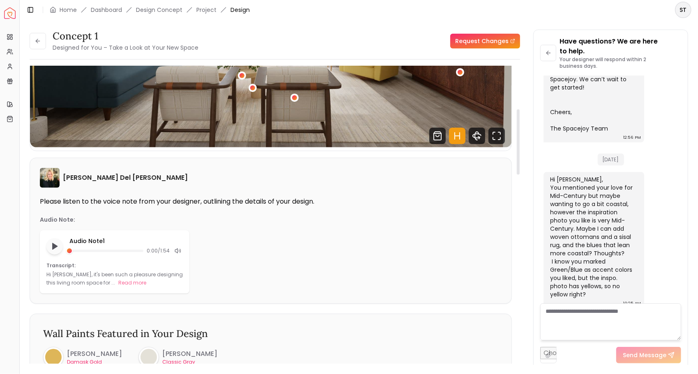
scroll to position [196, 0]
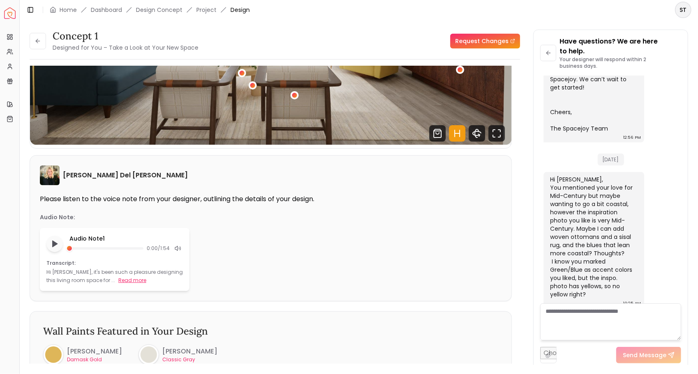
click at [118, 279] on button "Read more" at bounding box center [132, 281] width 28 height 8
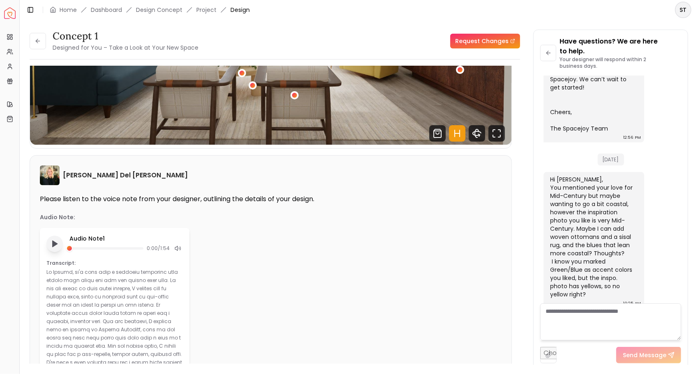
click at [55, 244] on polygon "Play audio note" at bounding box center [55, 244] width 5 height 6
click at [90, 247] on div at bounding box center [106, 248] width 75 height 2
click at [56, 243] on rect "Pause audio note" at bounding box center [56, 244] width 2 height 6
click at [53, 242] on polygon "Play audio note" at bounding box center [55, 244] width 5 height 6
click at [396, 274] on div "Audio Note 1 0:09 / 1:54 Transcript: Hide" at bounding box center [271, 370] width 462 height 285
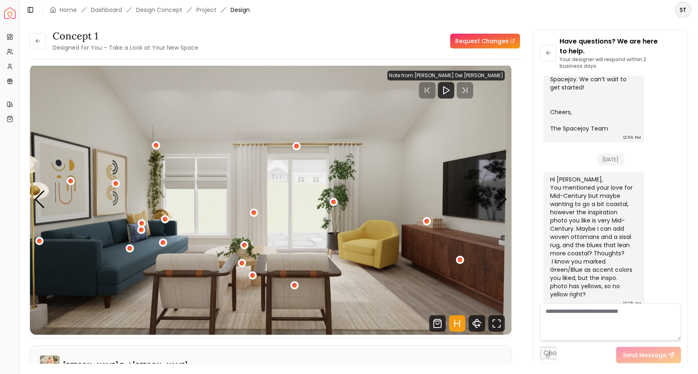
scroll to position [0, 0]
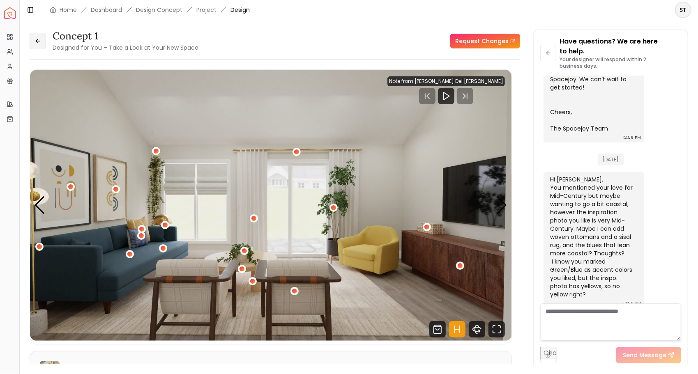
click at [36, 41] on icon at bounding box center [38, 41] width 4 height 0
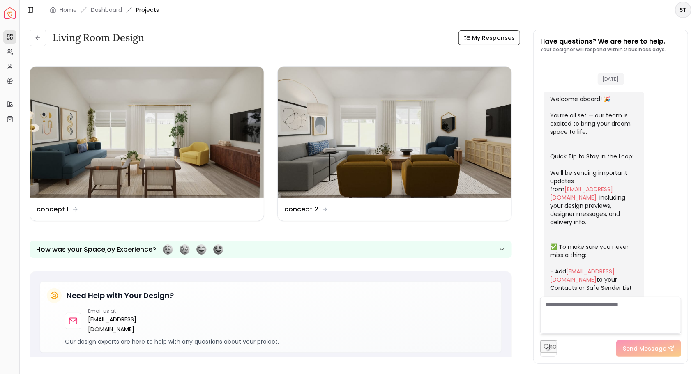
scroll to position [355, 0]
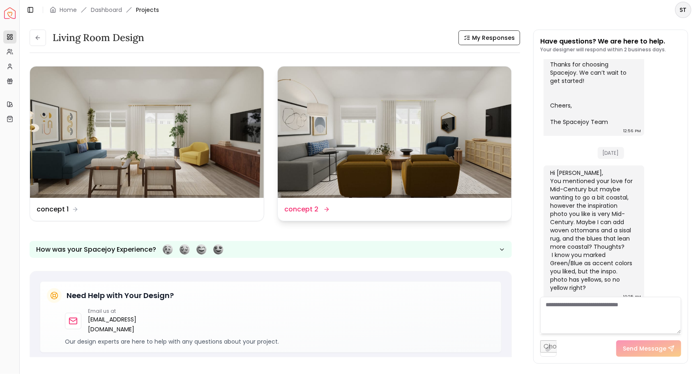
click at [361, 136] on img at bounding box center [395, 132] width 234 height 131
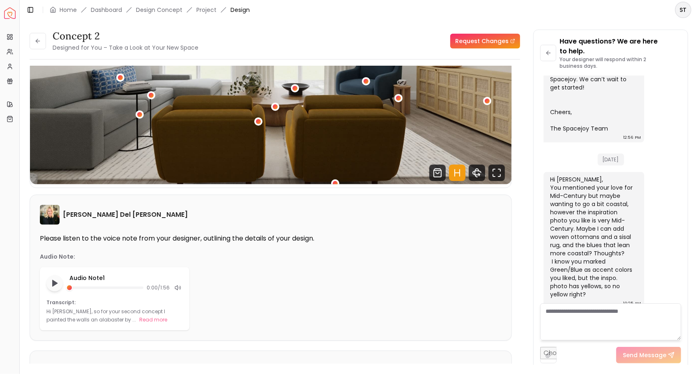
scroll to position [157, 0]
click at [139, 322] on button "Read more" at bounding box center [153, 320] width 28 height 8
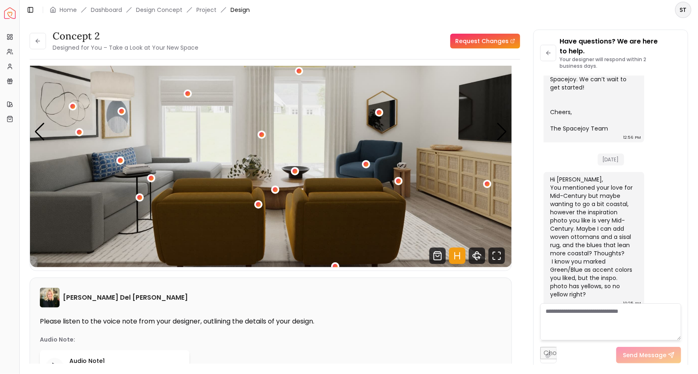
scroll to position [72, 0]
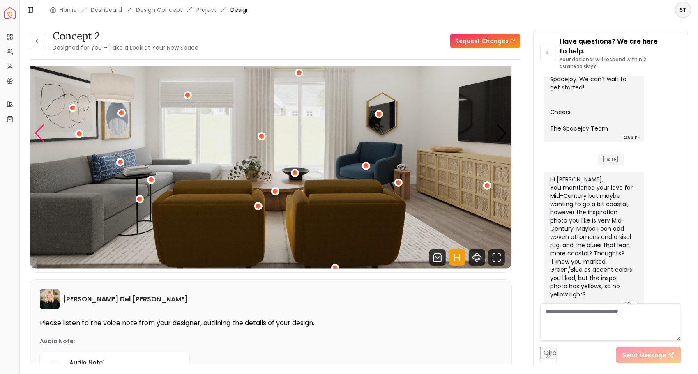
click at [41, 130] on div "Previous slide" at bounding box center [39, 133] width 11 height 18
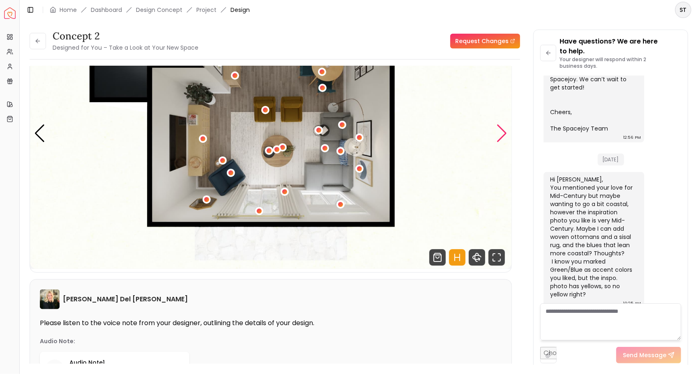
click at [503, 136] on div "Next slide" at bounding box center [501, 133] width 11 height 18
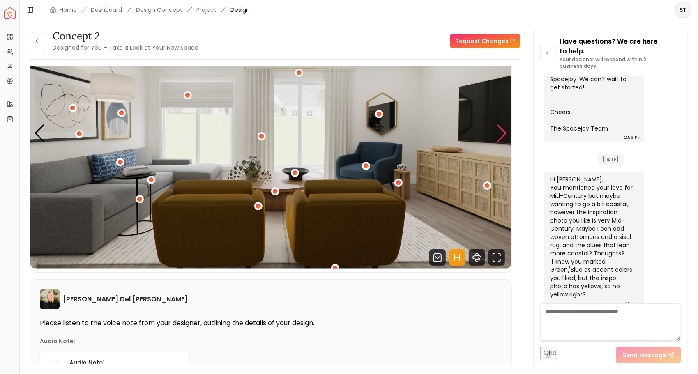
click at [504, 136] on div "Next slide" at bounding box center [501, 133] width 11 height 18
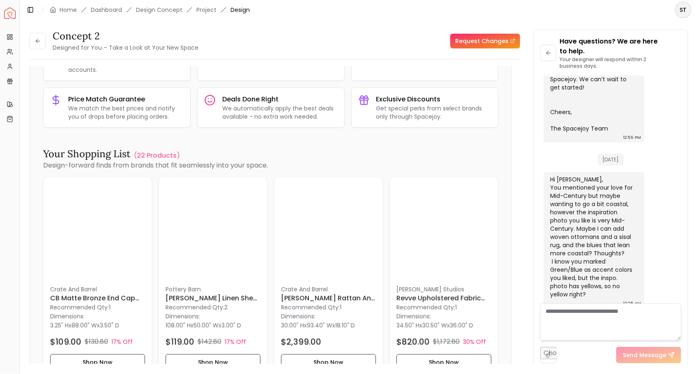
scroll to position [797, 0]
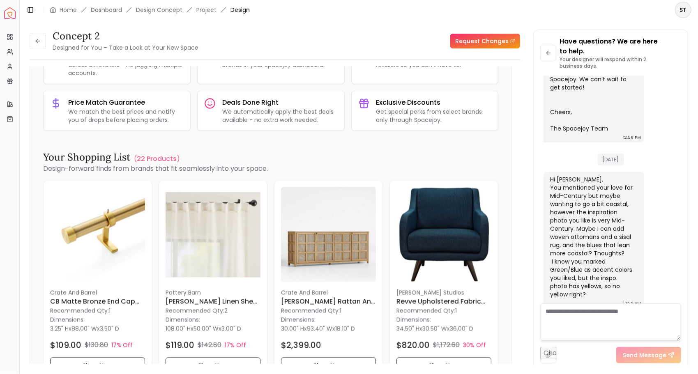
click at [504, 39] on link "Request Changes" at bounding box center [485, 41] width 70 height 15
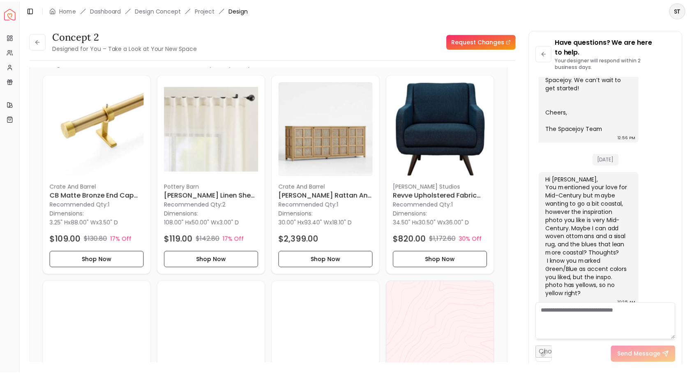
scroll to position [899, 0]
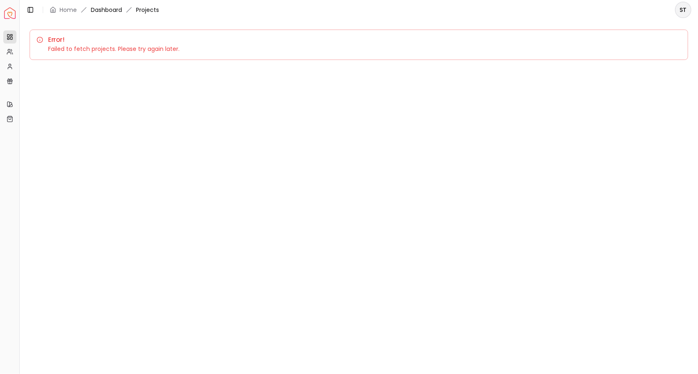
click at [105, 8] on link "Dashboard" at bounding box center [106, 10] width 31 height 8
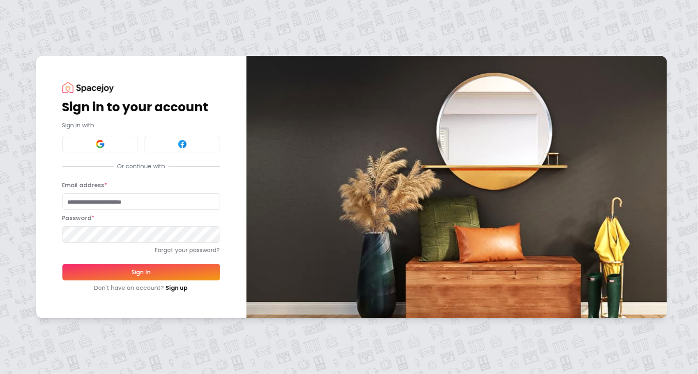
type input "**********"
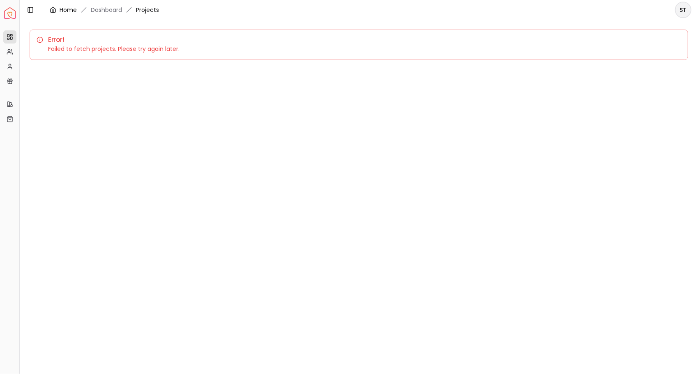
click at [69, 11] on link "Home" at bounding box center [68, 10] width 17 height 8
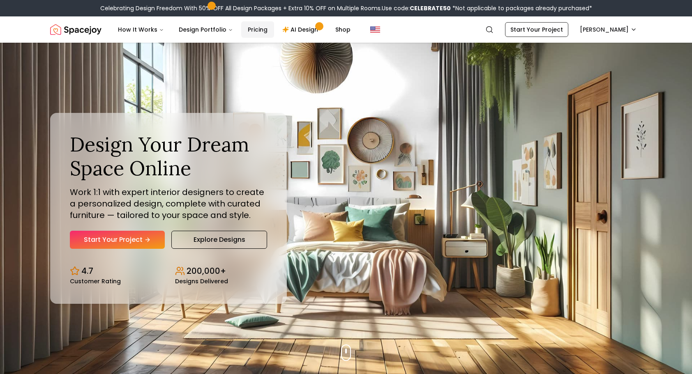
click at [263, 35] on link "Pricing" at bounding box center [257, 29] width 33 height 16
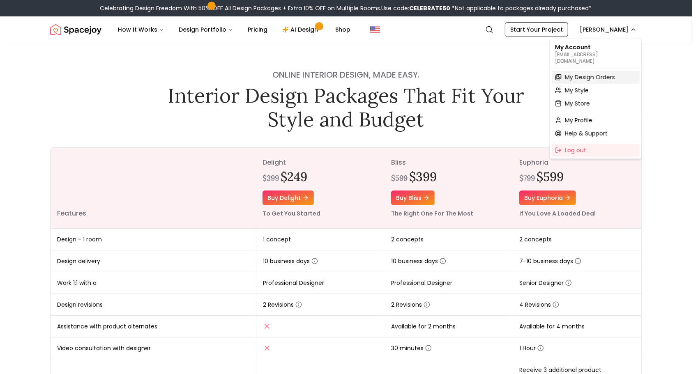
click at [608, 73] on span "My Design Orders" at bounding box center [590, 77] width 50 height 8
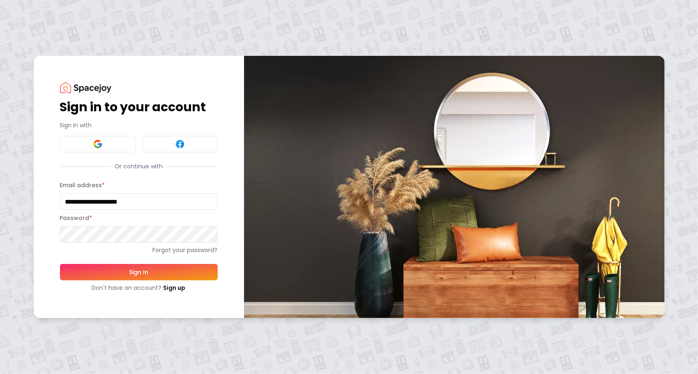
click at [199, 273] on button "Sign In" at bounding box center [139, 272] width 158 height 16
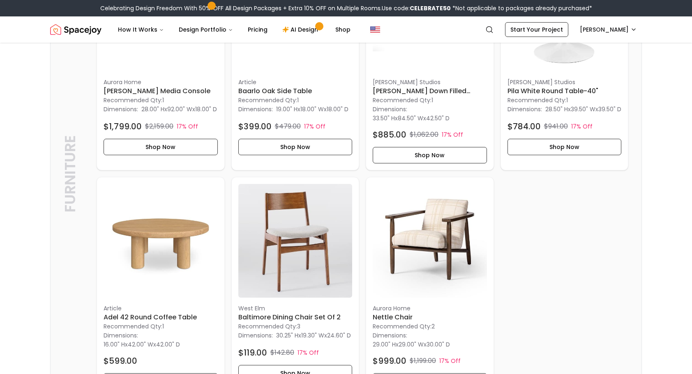
scroll to position [300, 0]
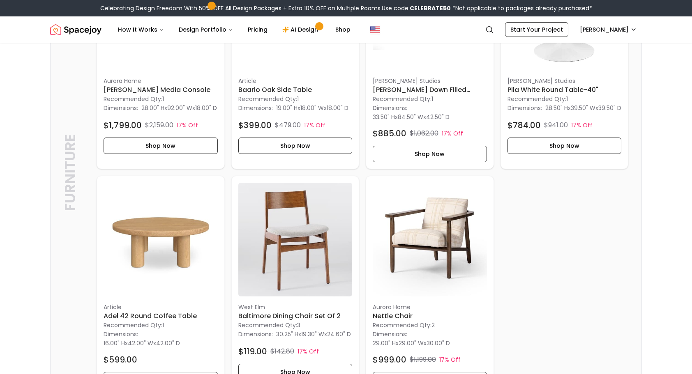
click at [601, 195] on div "aurora home Dennis Media Console Recommended Qty: 1 Dimensions: 28.00" H x 92.0…" at bounding box center [363, 172] width 532 height 447
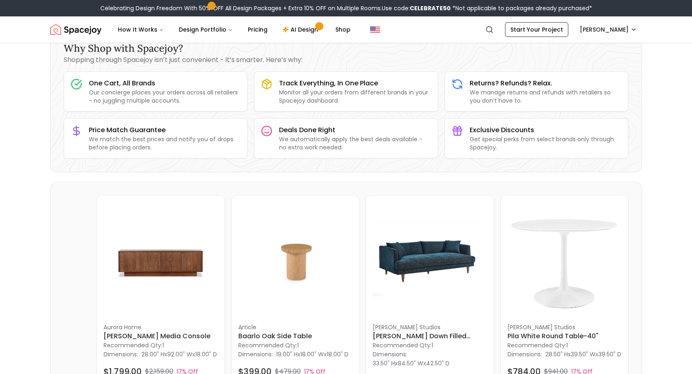
scroll to position [0, 0]
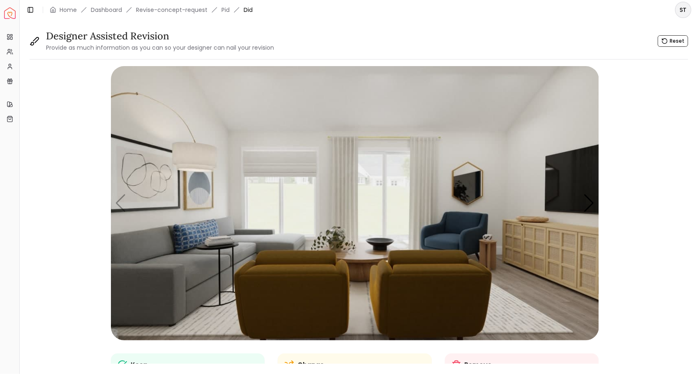
click at [684, 13] on html "Spacejoy Dashboard Overview Projects My Referrals My Profile Gift Card Balance …" at bounding box center [349, 187] width 698 height 374
click at [519, 45] on html "Spacejoy Dashboard Overview Projects My Referrals My Profile Gift Card Balance …" at bounding box center [349, 187] width 698 height 374
click at [118, 11] on link "Dashboard" at bounding box center [106, 10] width 31 height 8
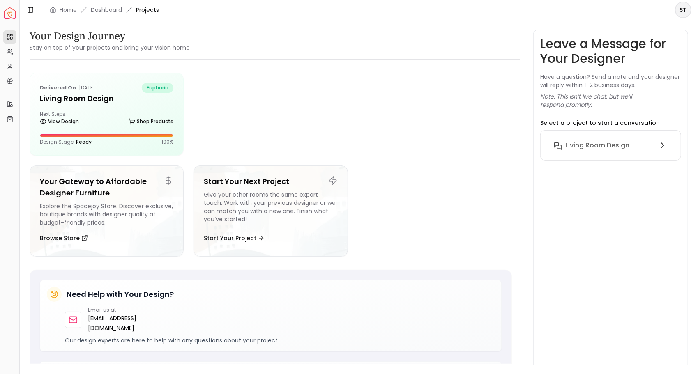
click at [297, 76] on div at bounding box center [353, 114] width 318 height 83
click at [148, 104] on h5 "Living Room design" at bounding box center [107, 99] width 134 height 12
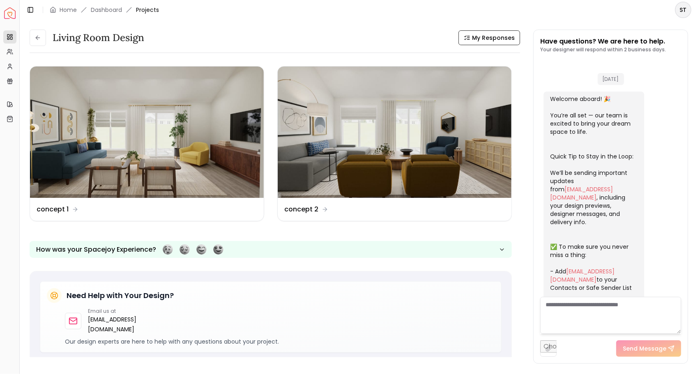
scroll to position [355, 0]
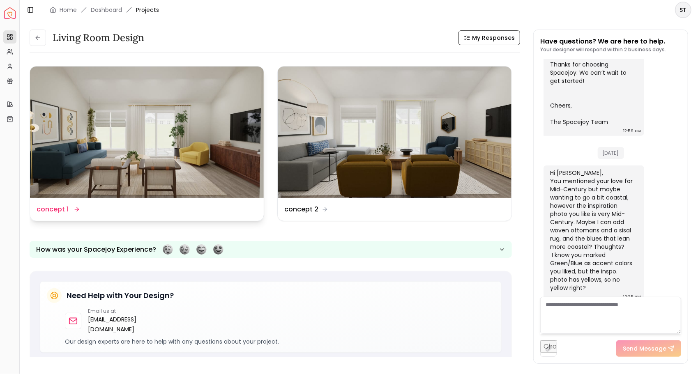
click at [201, 141] on img at bounding box center [147, 132] width 234 height 131
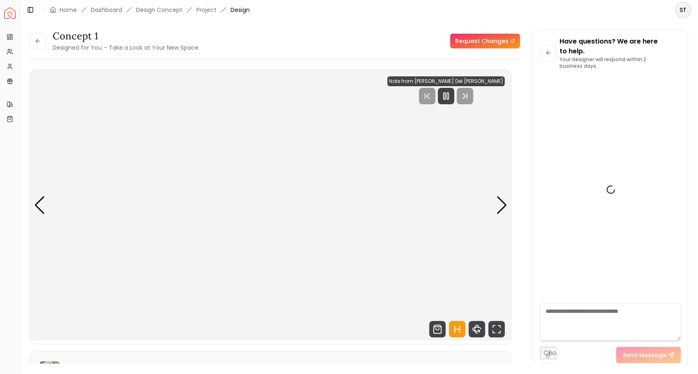
scroll to position [365, 0]
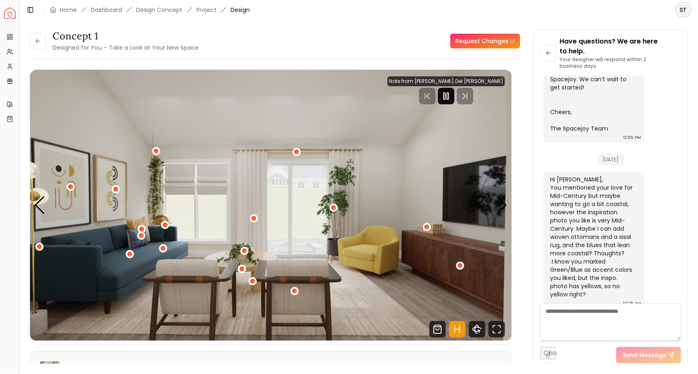
click at [451, 96] on icon "Pause" at bounding box center [446, 96] width 10 height 10
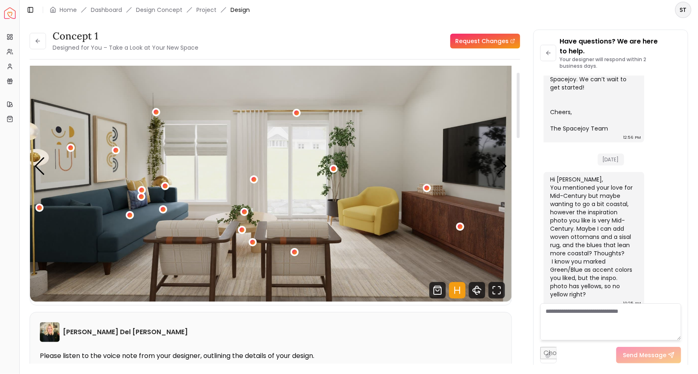
scroll to position [46, 0]
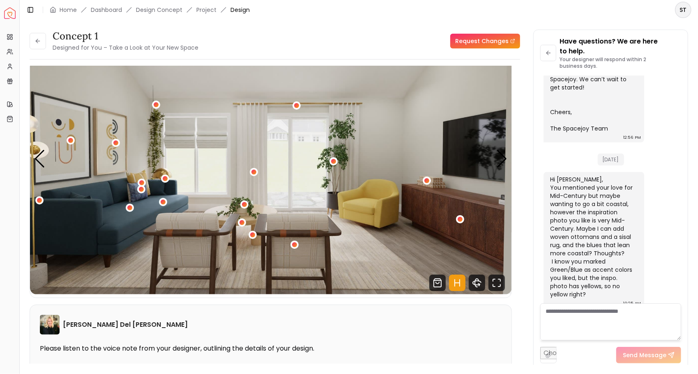
click at [37, 200] on div "1 / 4" at bounding box center [39, 200] width 5 height 5
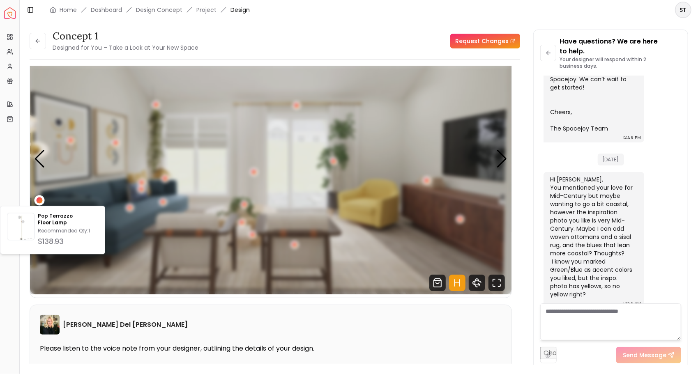
click at [405, 318] on div "[PERSON_NAME] Del [PERSON_NAME]" at bounding box center [271, 325] width 462 height 20
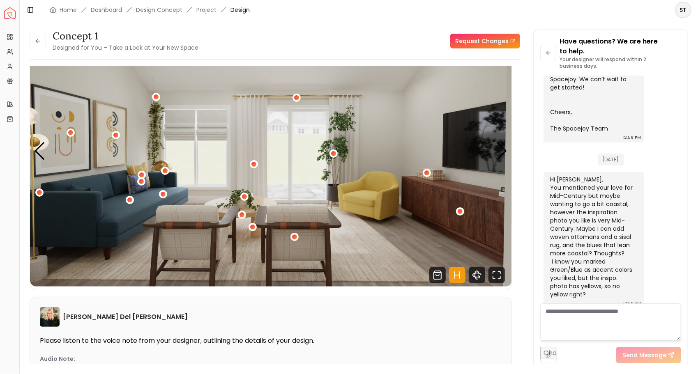
scroll to position [0, 0]
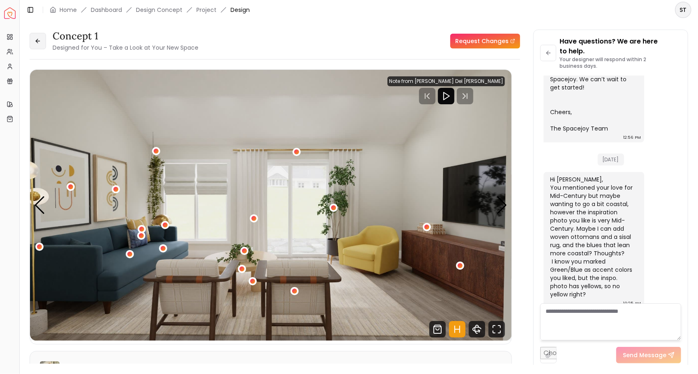
click at [37, 41] on icon at bounding box center [38, 41] width 4 height 0
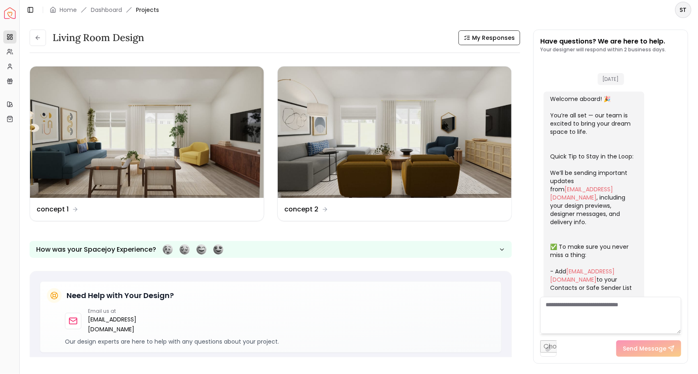
scroll to position [355, 0]
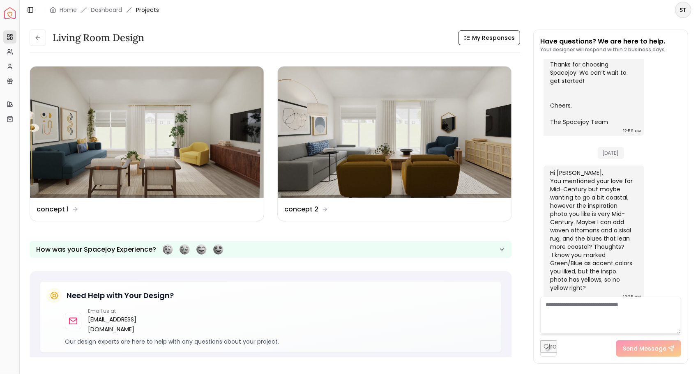
click at [685, 13] on html "Spacejoy Dashboard Overview Projects My Referrals My Profile Gift Card Balance …" at bounding box center [349, 187] width 698 height 374
click at [630, 52] on div "Log out" at bounding box center [646, 54] width 88 height 13
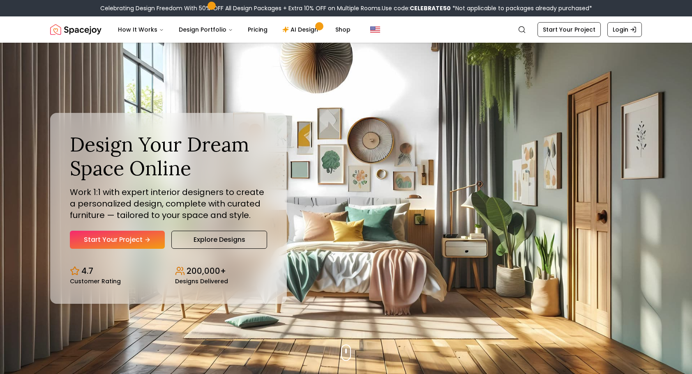
click at [247, 180] on h1 "Design Your Dream Space Online" at bounding box center [168, 156] width 197 height 47
click at [260, 37] on link "Pricing" at bounding box center [257, 29] width 33 height 16
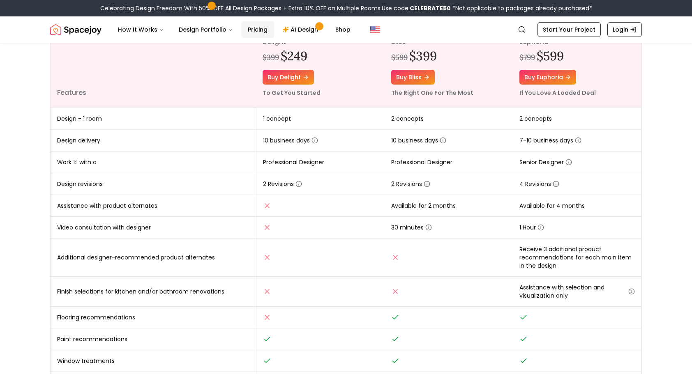
scroll to position [123, 0]
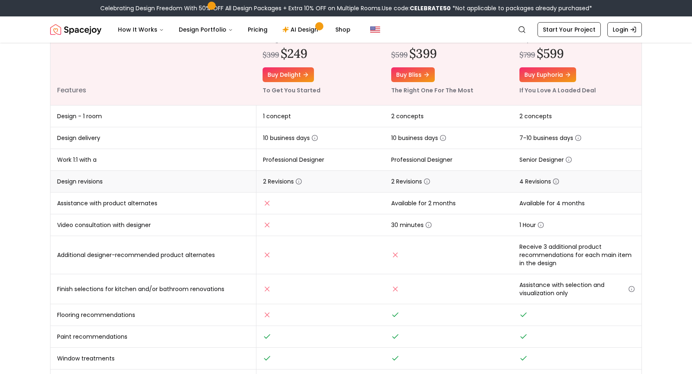
click at [556, 180] on icon "button" at bounding box center [556, 181] width 7 height 7
click at [429, 181] on circle "button" at bounding box center [426, 181] width 5 height 5
click at [464, 244] on td at bounding box center [449, 255] width 129 height 38
click at [555, 182] on icon "button" at bounding box center [556, 181] width 7 height 7
click at [651, 196] on div "Online interior design, made easy. Interior Design Packages That Fit Your Style…" at bounding box center [345, 187] width 631 height 537
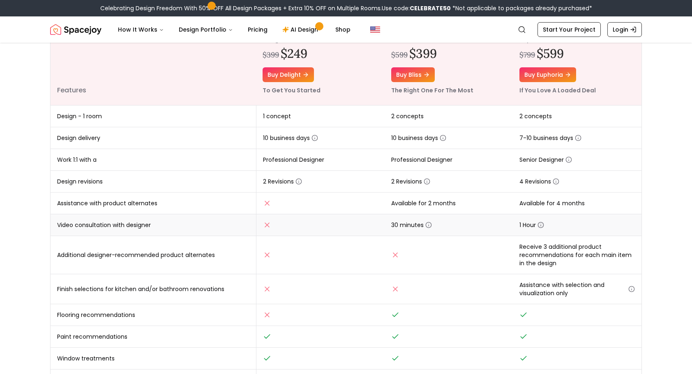
click at [544, 226] on icon "button" at bounding box center [540, 225] width 7 height 7
click at [640, 201] on td "Available for 4 months" at bounding box center [577, 204] width 129 height 22
click at [558, 183] on circle "button" at bounding box center [555, 181] width 5 height 5
click at [650, 201] on div "Online interior design, made easy. Interior Design Packages That Fit Your Style…" at bounding box center [345, 187] width 631 height 537
click at [541, 225] on icon "button" at bounding box center [541, 225] width 0 height 1
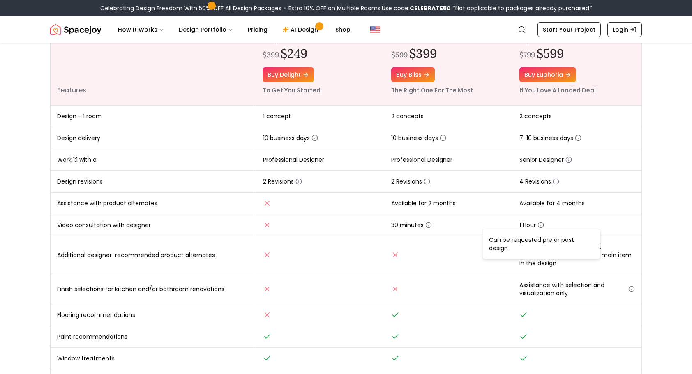
click at [652, 226] on div "Online interior design, made easy. Interior Design Packages That Fit Your Style…" at bounding box center [345, 187] width 631 height 537
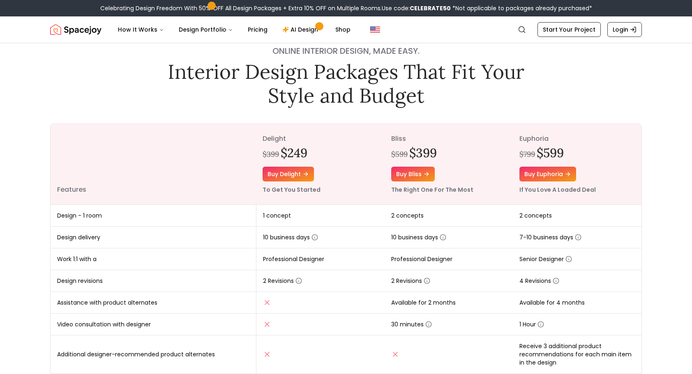
scroll to position [0, 0]
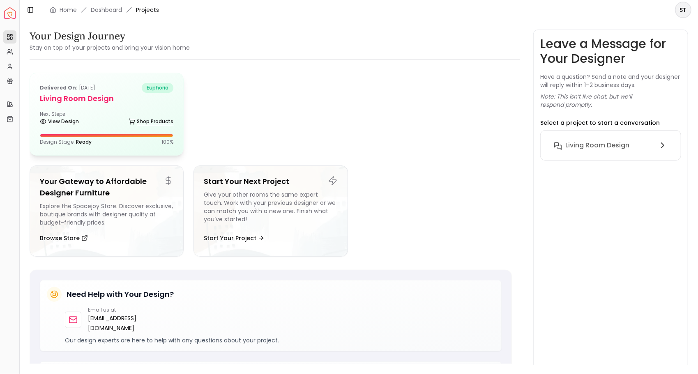
click at [149, 118] on link "Shop Products" at bounding box center [151, 122] width 45 height 12
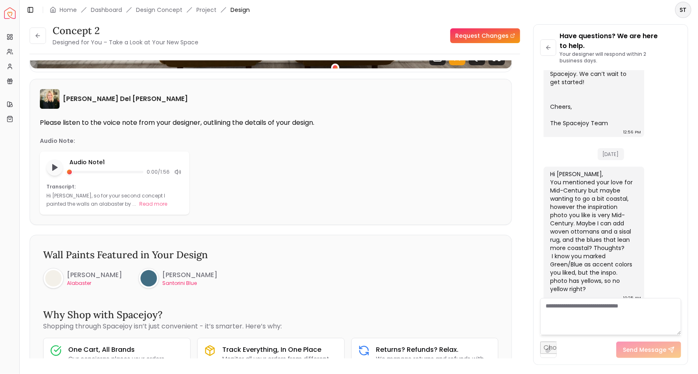
scroll to position [264, 0]
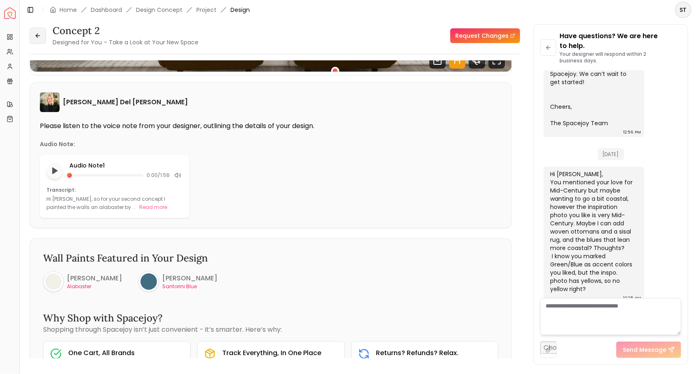
click at [30, 36] on button at bounding box center [38, 36] width 16 height 16
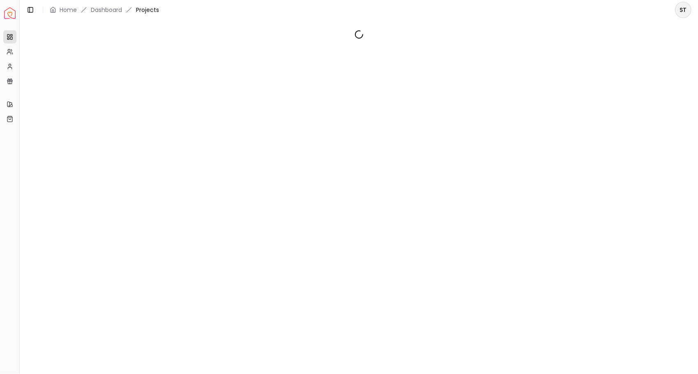
click at [59, 175] on div at bounding box center [359, 193] width 678 height 346
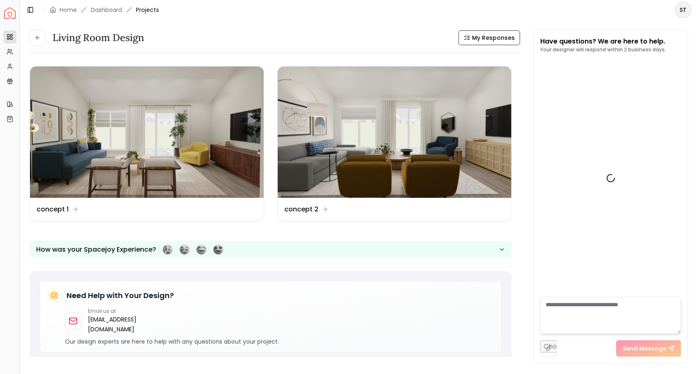
scroll to position [355, 0]
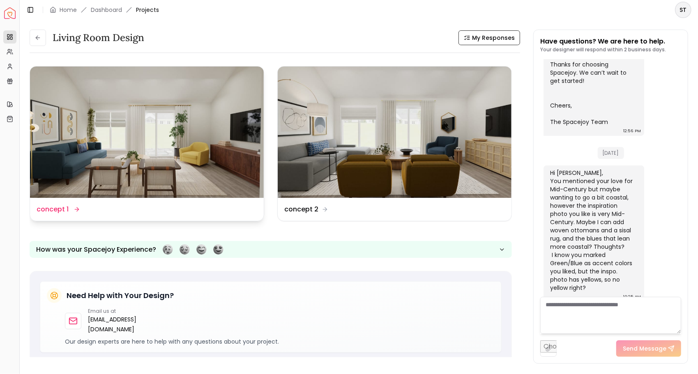
click at [62, 110] on img at bounding box center [147, 132] width 234 height 131
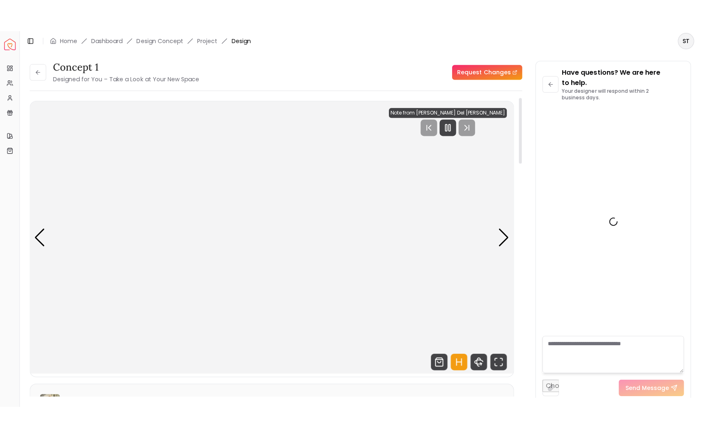
scroll to position [365, 0]
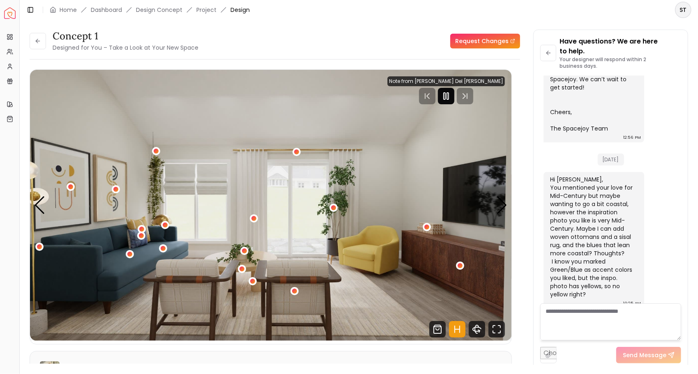
click at [451, 99] on icon "Pause" at bounding box center [446, 96] width 10 height 10
click at [165, 250] on div "1 / 4" at bounding box center [163, 248] width 8 height 8
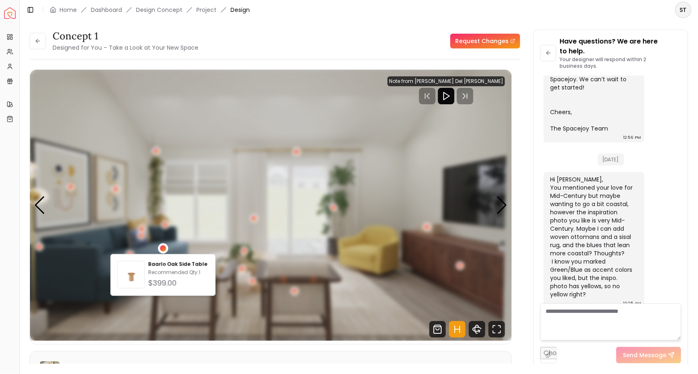
click at [110, 312] on img "1 / 4" at bounding box center [271, 205] width 482 height 271
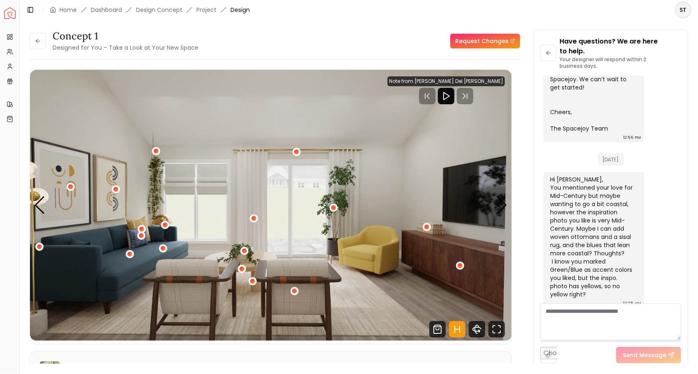
click at [129, 254] on div "1 / 4" at bounding box center [129, 254] width 5 height 5
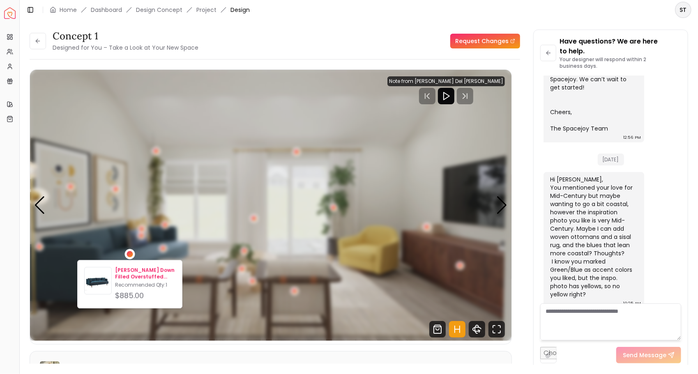
click at [126, 277] on p "[PERSON_NAME] Down Filled Overstuffed Sofa" at bounding box center [145, 273] width 60 height 13
click at [401, 170] on img "1 / 4" at bounding box center [271, 205] width 482 height 271
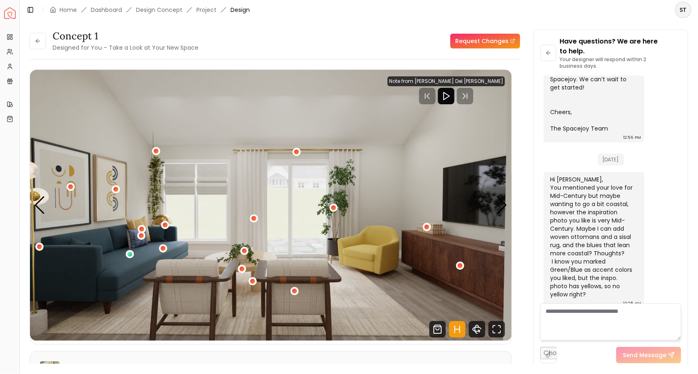
click at [507, 40] on link "Request Changes" at bounding box center [485, 41] width 70 height 15
click at [505, 210] on div "Next slide" at bounding box center [501, 205] width 11 height 18
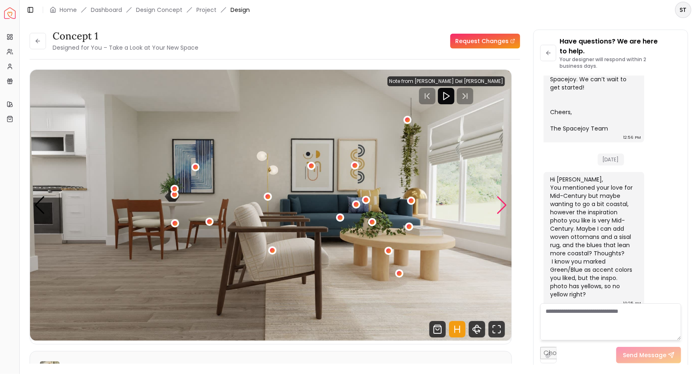
click at [500, 206] on div "Next slide" at bounding box center [501, 205] width 11 height 18
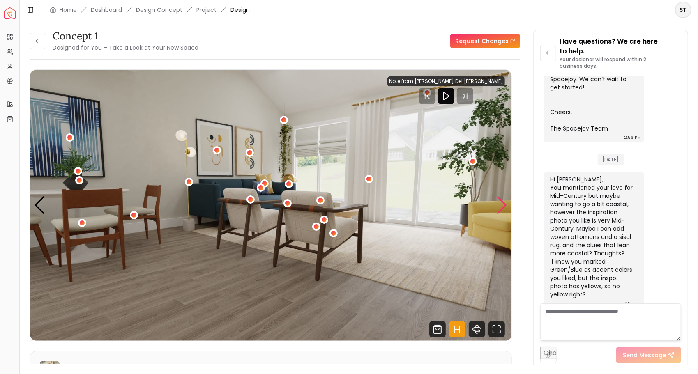
click at [504, 212] on div "Next slide" at bounding box center [501, 205] width 11 height 18
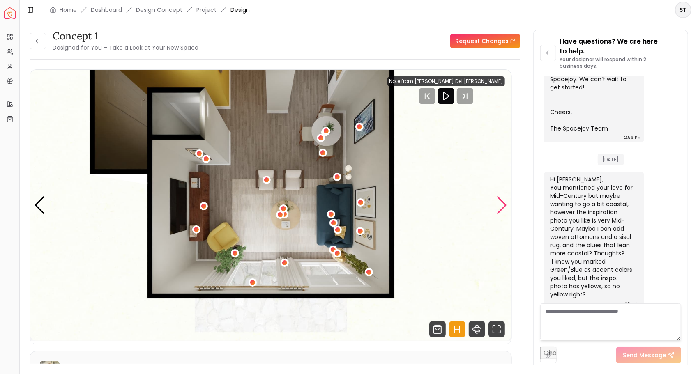
click at [503, 209] on div "Next slide" at bounding box center [501, 205] width 11 height 18
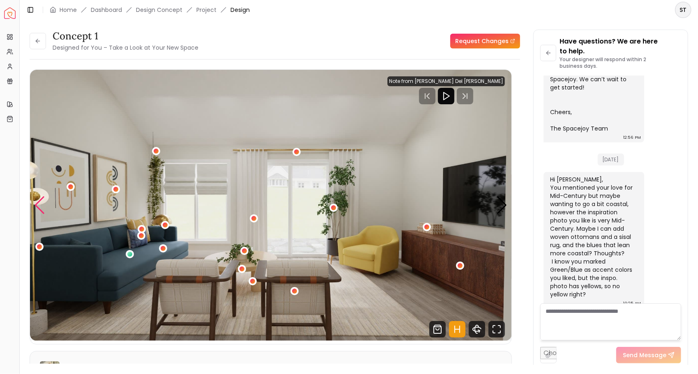
click at [41, 202] on div "Previous slide" at bounding box center [39, 205] width 11 height 18
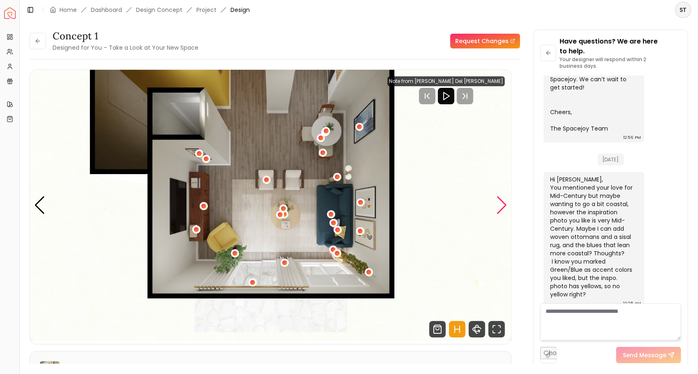
click at [503, 211] on div "Next slide" at bounding box center [501, 205] width 11 height 18
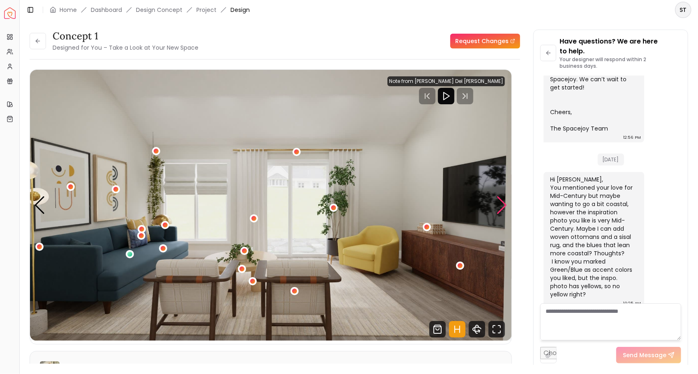
click at [502, 210] on div "Next slide" at bounding box center [501, 205] width 11 height 18
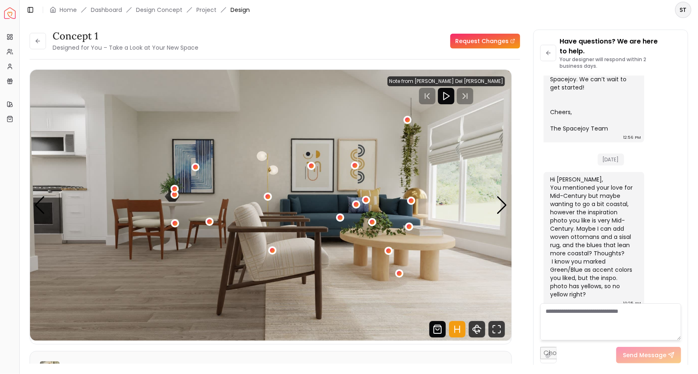
click at [442, 332] on icon "Shop Products from this design" at bounding box center [437, 329] width 16 height 16
click at [475, 333] on icon "360 View" at bounding box center [477, 329] width 16 height 16
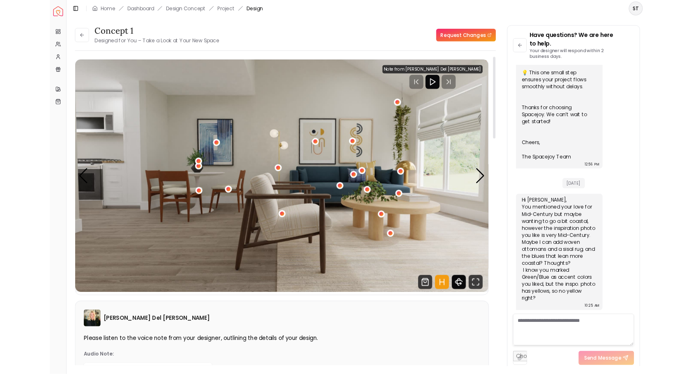
scroll to position [293, 0]
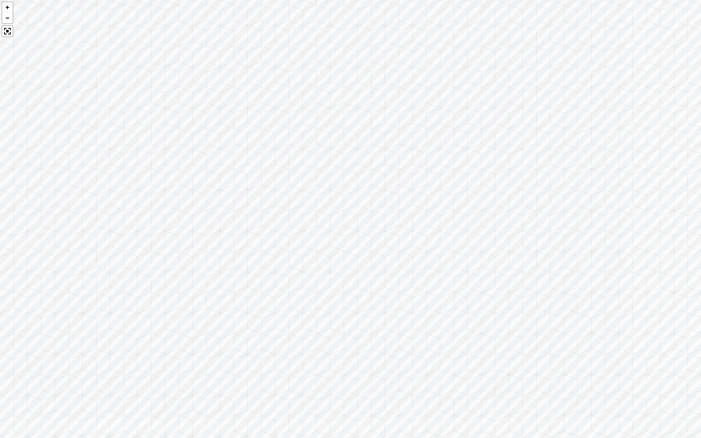
click at [631, 280] on div at bounding box center [350, 219] width 701 height 438
click at [9, 36] on div at bounding box center [350, 219] width 701 height 438
click at [7, 32] on div at bounding box center [8, 31] width 12 height 12
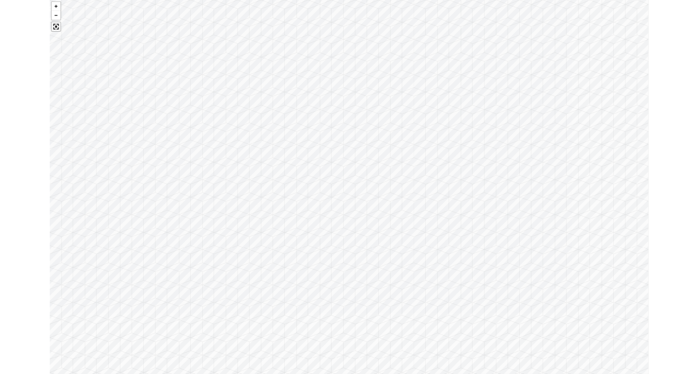
scroll to position [365, 0]
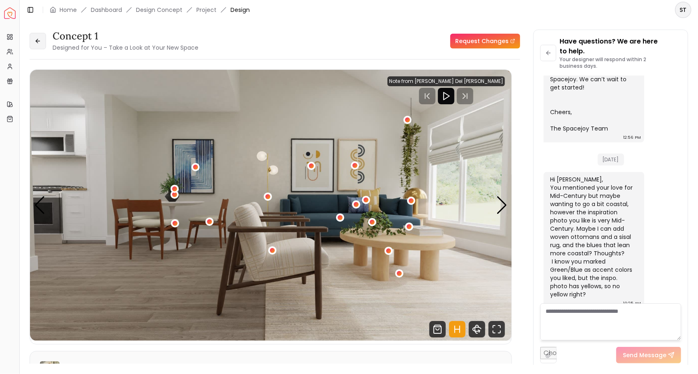
click at [36, 39] on icon at bounding box center [38, 41] width 7 height 7
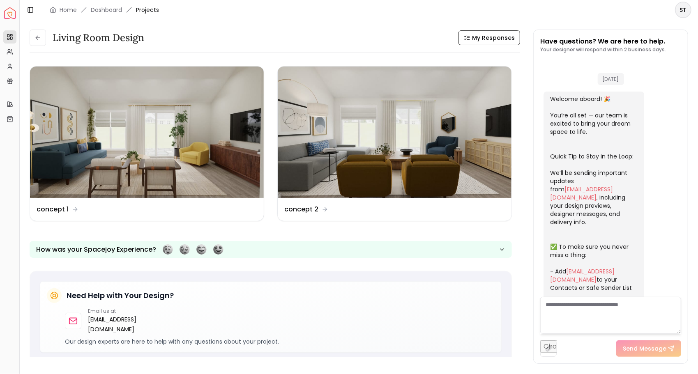
scroll to position [355, 0]
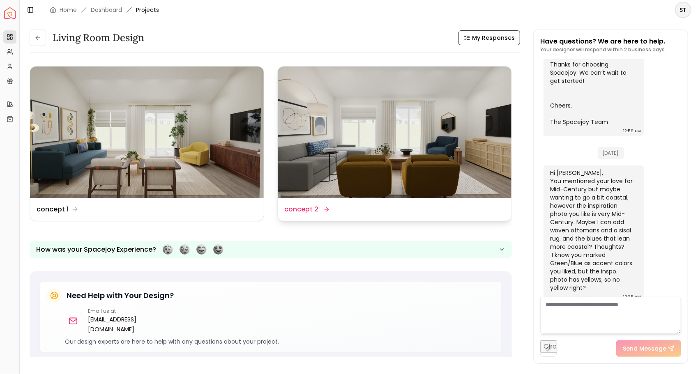
click at [399, 136] on img at bounding box center [395, 132] width 234 height 131
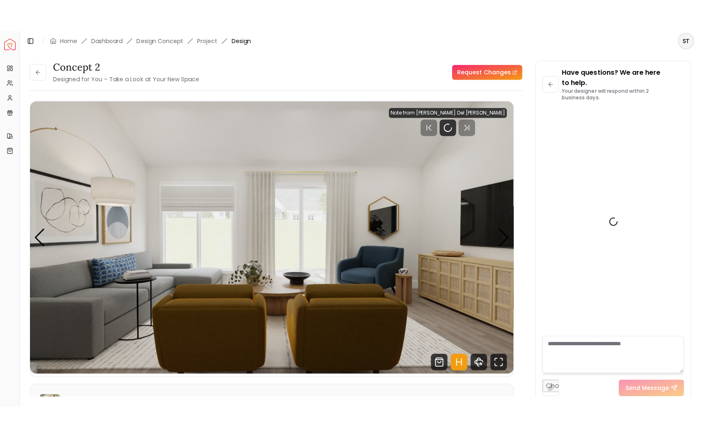
scroll to position [365, 0]
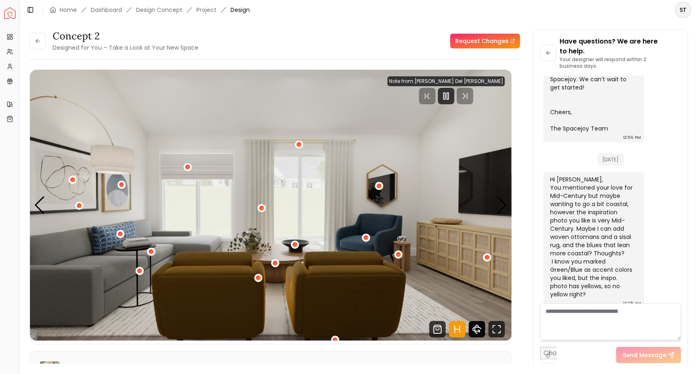
click at [481, 332] on icon "360 View" at bounding box center [477, 329] width 16 height 16
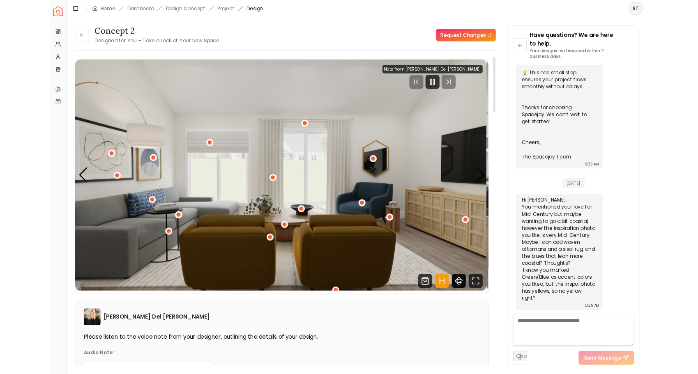
scroll to position [293, 0]
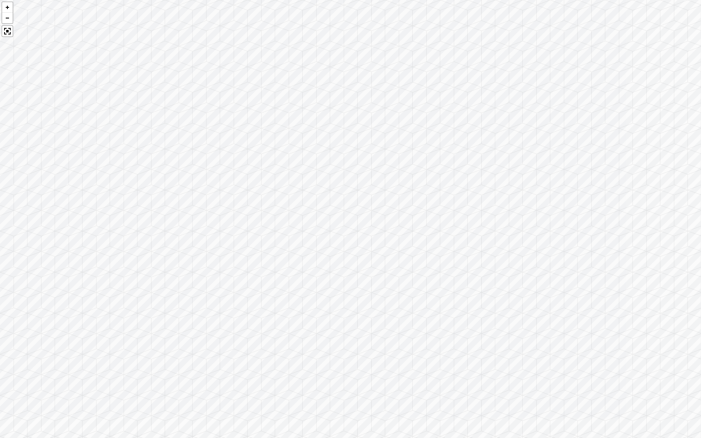
click at [615, 270] on div at bounding box center [350, 219] width 701 height 438
click at [6, 35] on div at bounding box center [8, 31] width 12 height 12
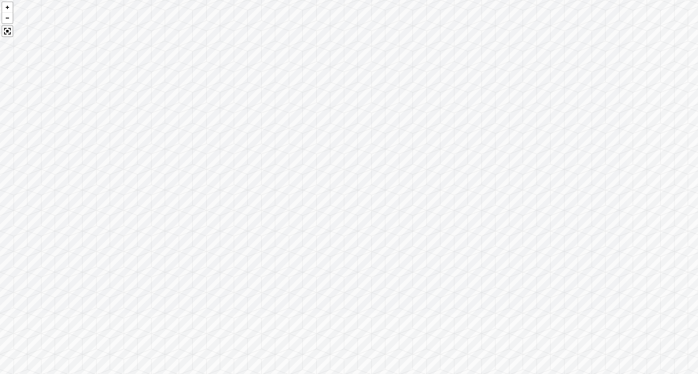
scroll to position [365, 0]
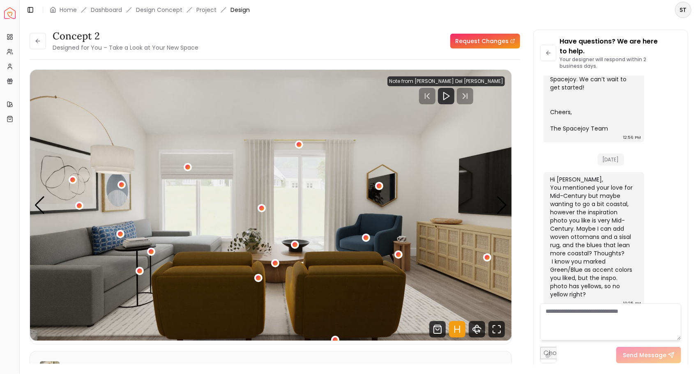
click at [599, 320] on textarea at bounding box center [610, 322] width 141 height 37
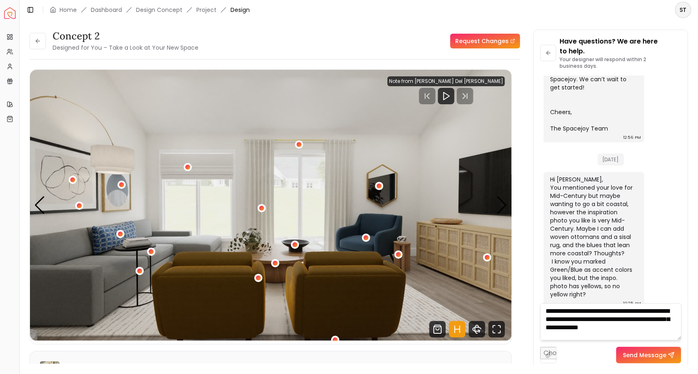
click at [656, 327] on textarea "**********" at bounding box center [610, 322] width 141 height 37
drag, startPoint x: 628, startPoint y: 321, endPoint x: 641, endPoint y: 310, distance: 16.9
click at [628, 321] on textarea "**********" at bounding box center [610, 322] width 141 height 37
click at [667, 329] on textarea "**********" at bounding box center [610, 322] width 141 height 37
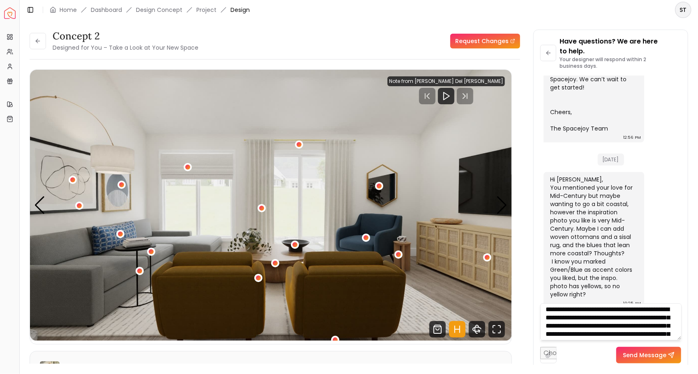
scroll to position [0, 0]
click at [636, 321] on textarea "**********" at bounding box center [610, 322] width 141 height 37
click at [634, 327] on textarea "**********" at bounding box center [610, 322] width 141 height 37
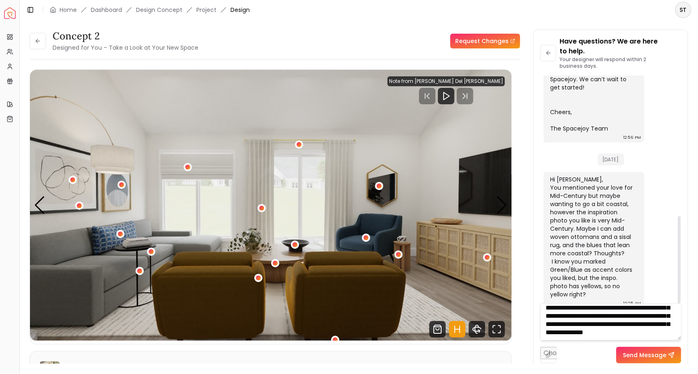
scroll to position [93, 0]
click at [633, 334] on textarea "**********" at bounding box center [610, 322] width 141 height 37
click at [640, 312] on textarea "**********" at bounding box center [610, 322] width 141 height 37
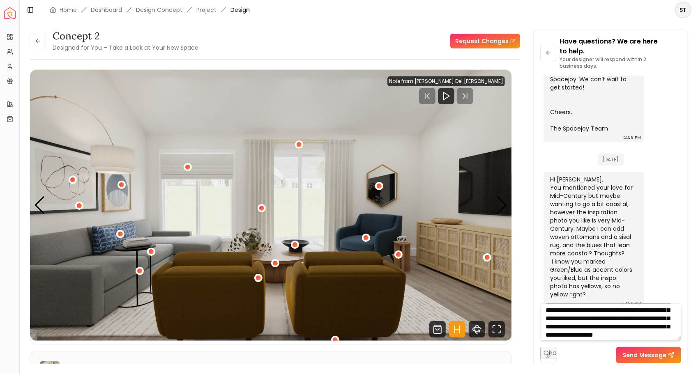
click at [604, 329] on textarea "**********" at bounding box center [610, 322] width 141 height 37
type textarea "**********"
click at [634, 356] on button "Send Message" at bounding box center [648, 355] width 65 height 16
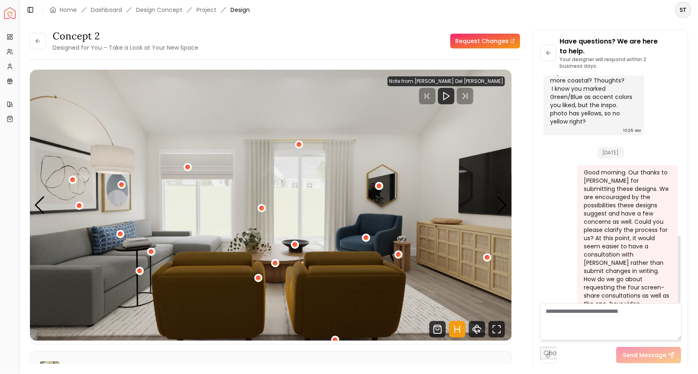
scroll to position [539, 0]
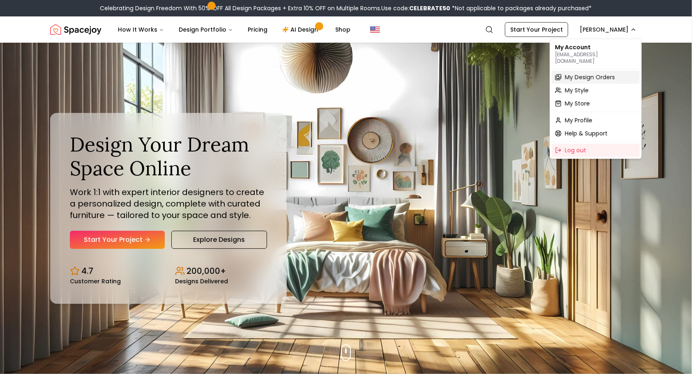
click at [599, 73] on span "My Design Orders" at bounding box center [590, 77] width 50 height 8
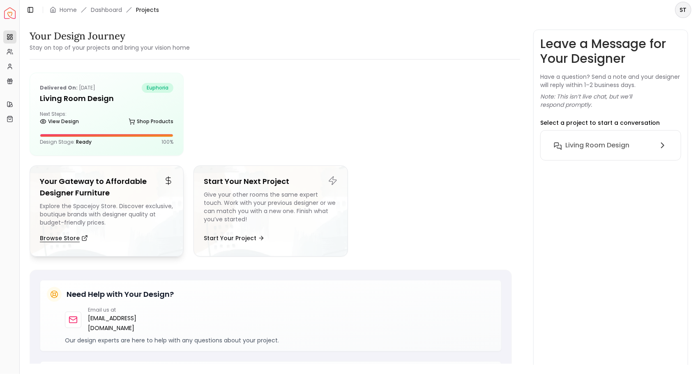
click at [84, 238] on icon at bounding box center [85, 237] width 3 height 3
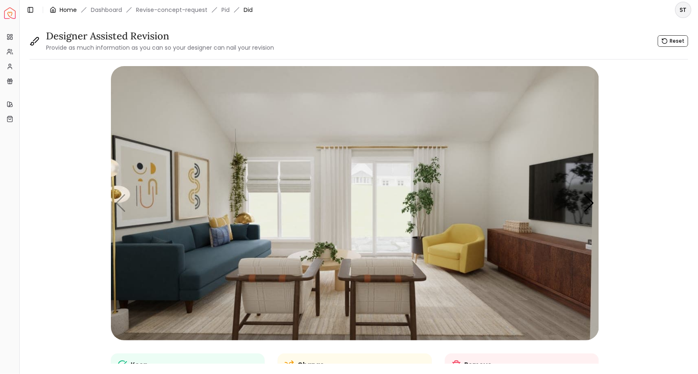
click at [72, 7] on link "Home" at bounding box center [68, 10] width 17 height 8
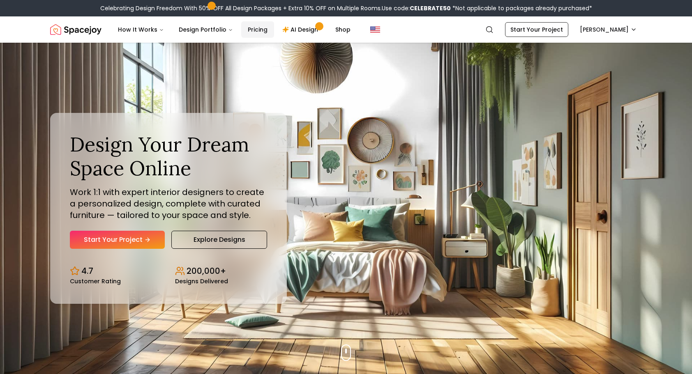
click at [260, 34] on link "Pricing" at bounding box center [257, 29] width 33 height 16
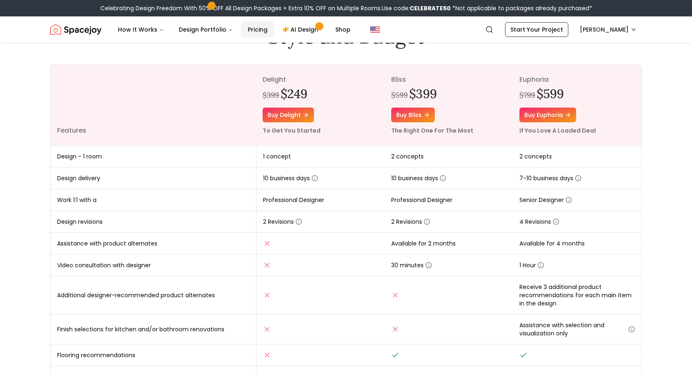
scroll to position [84, 0]
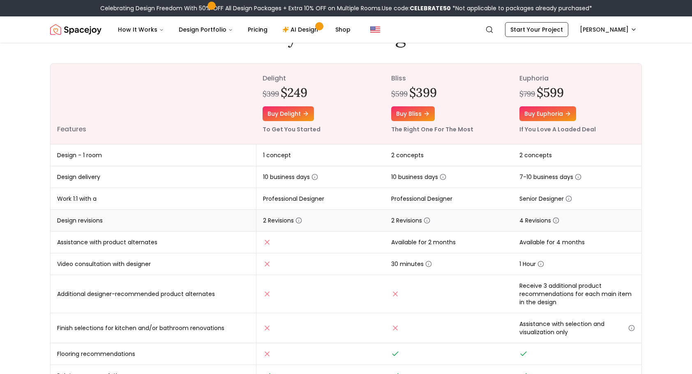
click at [558, 220] on icon "button" at bounding box center [556, 220] width 7 height 7
click at [639, 242] on td "Available for 4 months" at bounding box center [577, 243] width 129 height 22
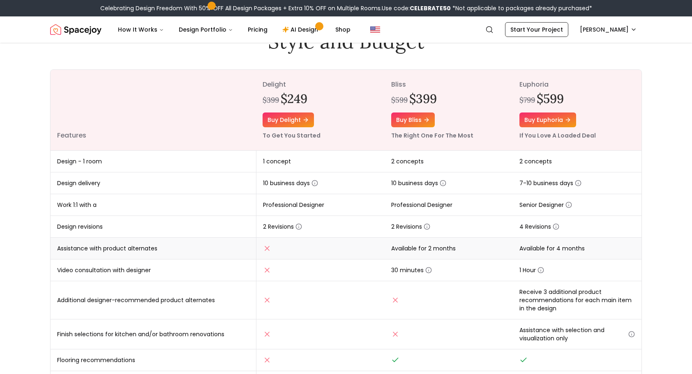
scroll to position [77, 0]
click at [557, 228] on icon "button" at bounding box center [556, 227] width 7 height 7
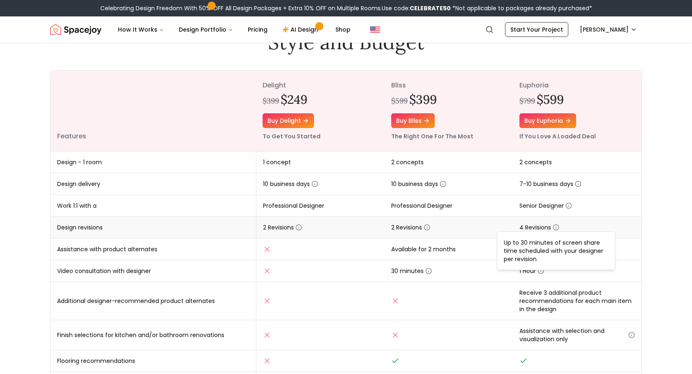
click at [638, 222] on td "4 Revisions" at bounding box center [577, 228] width 129 height 22
click at [555, 227] on icon "button" at bounding box center [556, 227] width 7 height 7
click at [649, 217] on div "Online interior design, made easy. Interior Design Packages That Fit Your Style…" at bounding box center [345, 233] width 631 height 537
click at [576, 184] on circle "button" at bounding box center [578, 184] width 5 height 5
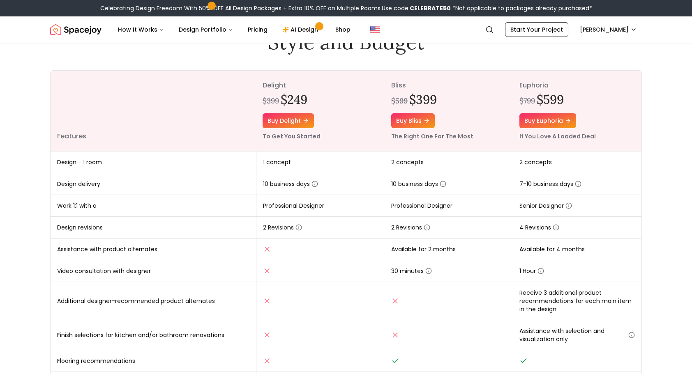
click at [568, 206] on icon "button" at bounding box center [568, 206] width 7 height 7
click at [555, 224] on icon "button" at bounding box center [556, 227] width 7 height 7
